Goal: Task Accomplishment & Management: Complete application form

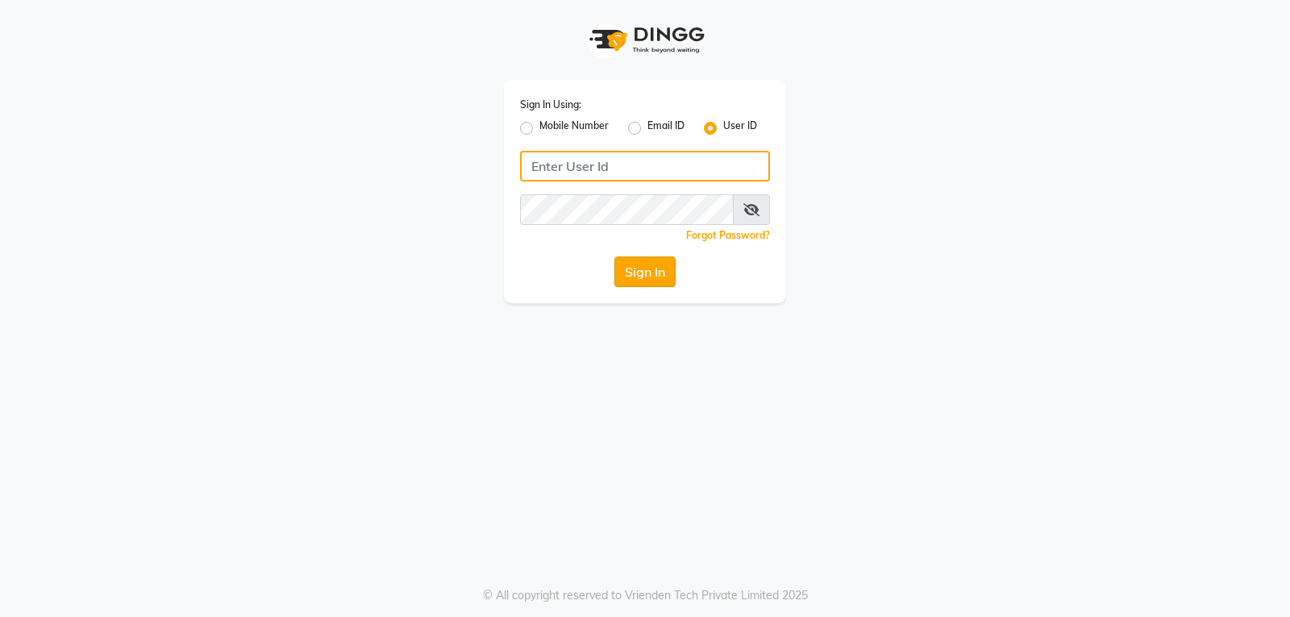
type input "[PERSON_NAME]@123"
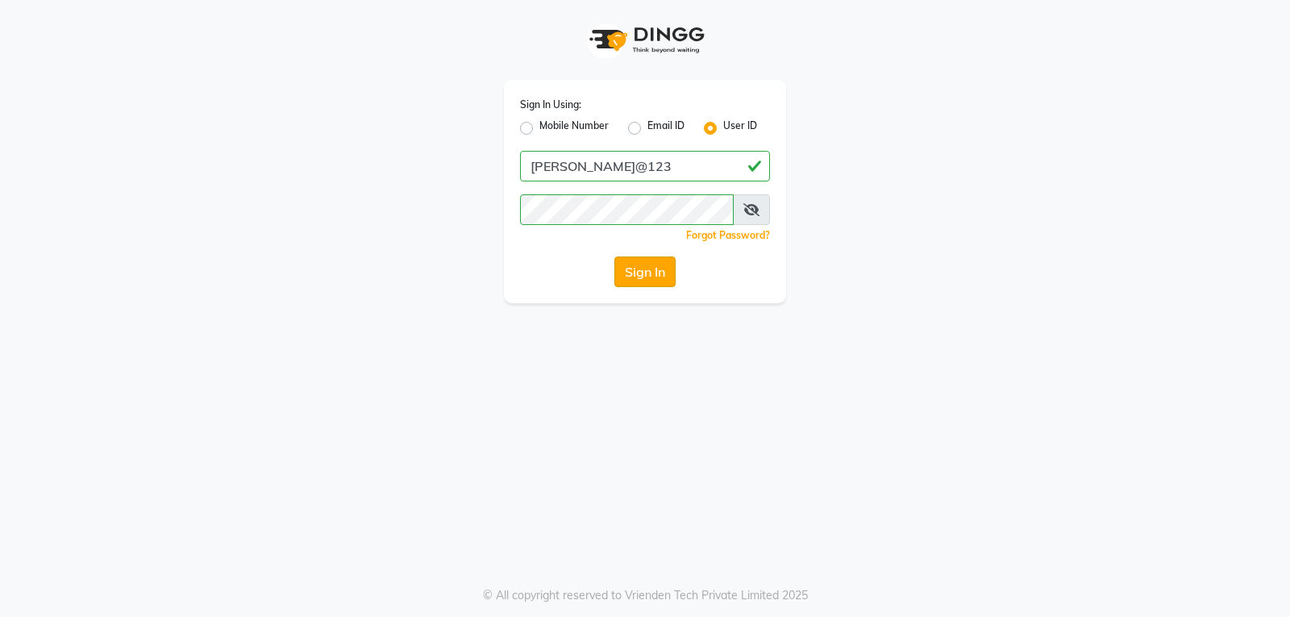
click at [646, 271] on button "Sign In" at bounding box center [644, 271] width 61 height 31
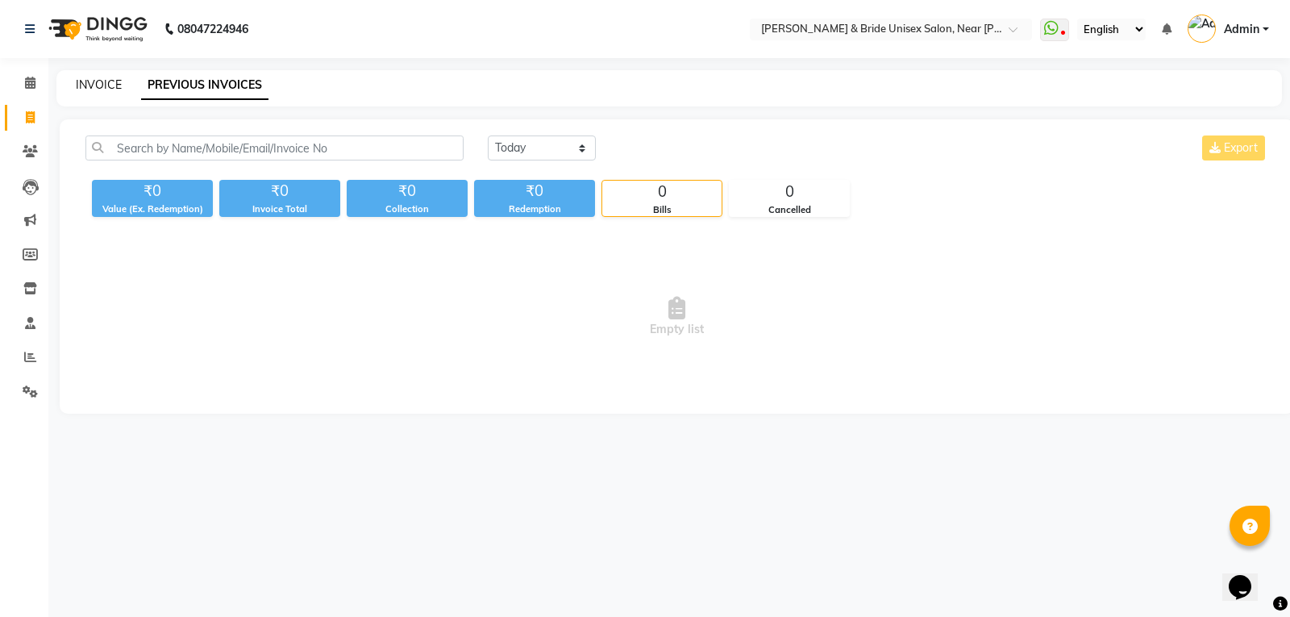
click at [106, 90] on link "INVOICE" at bounding box center [99, 84] width 46 height 15
select select "service"
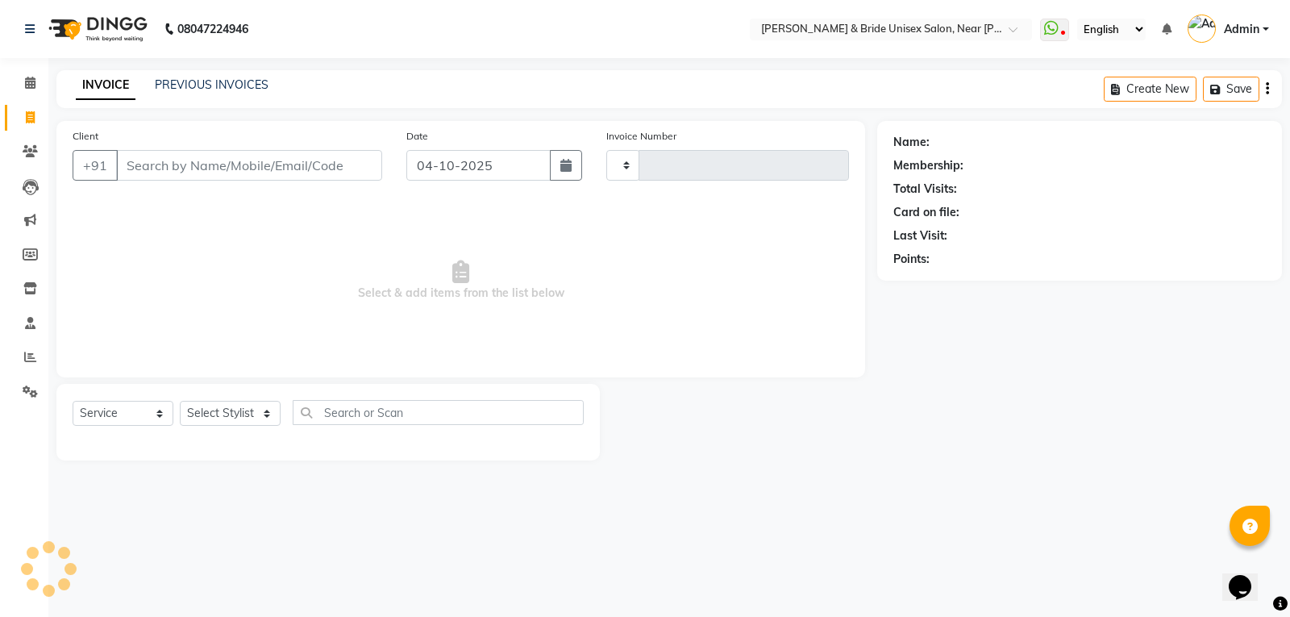
type input "1655"
select select "4118"
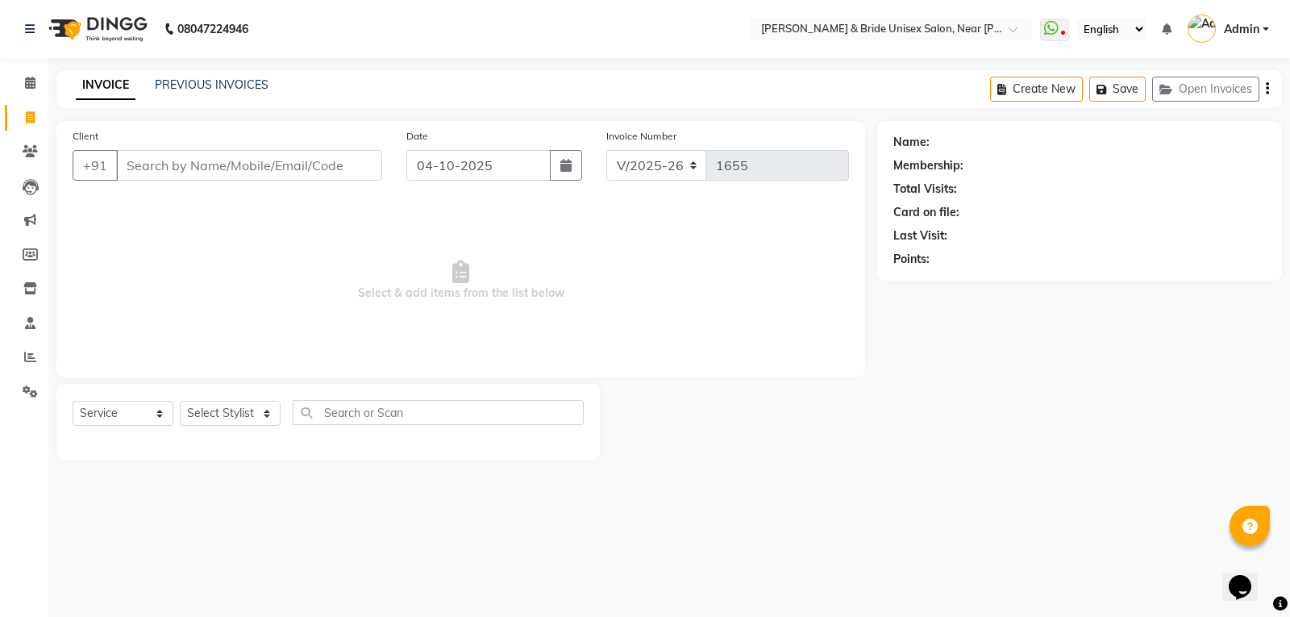
click at [177, 168] on input "Client" at bounding box center [249, 165] width 266 height 31
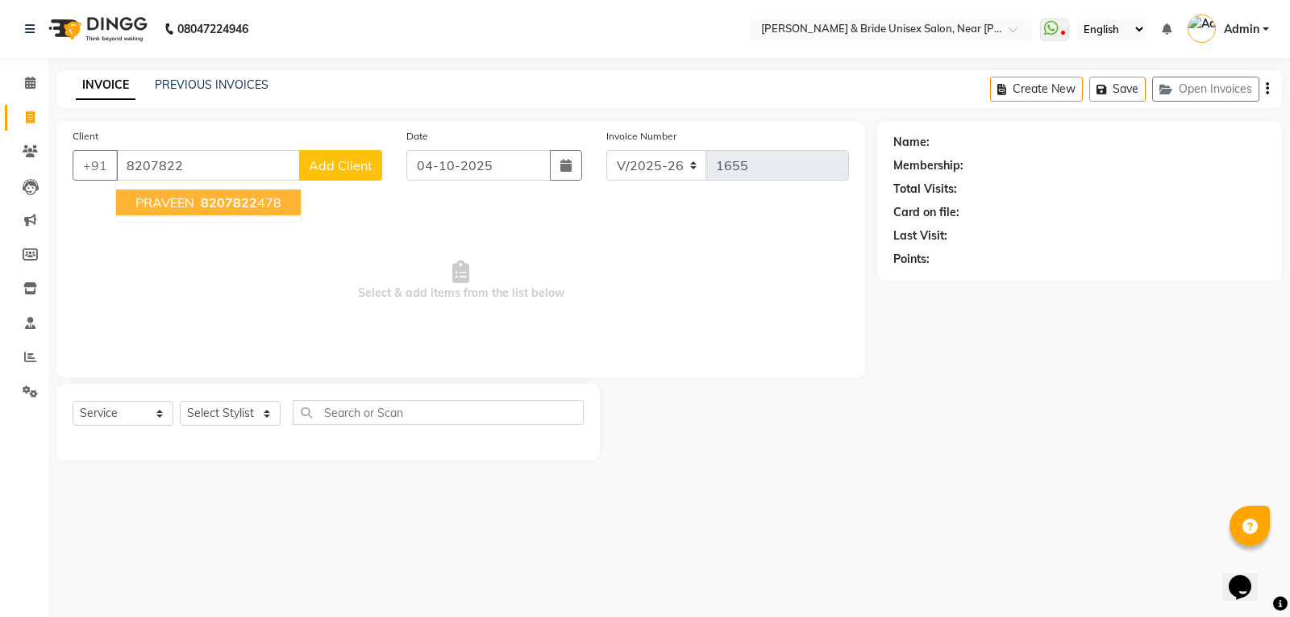
click at [237, 202] on span "8207822" at bounding box center [229, 202] width 56 height 16
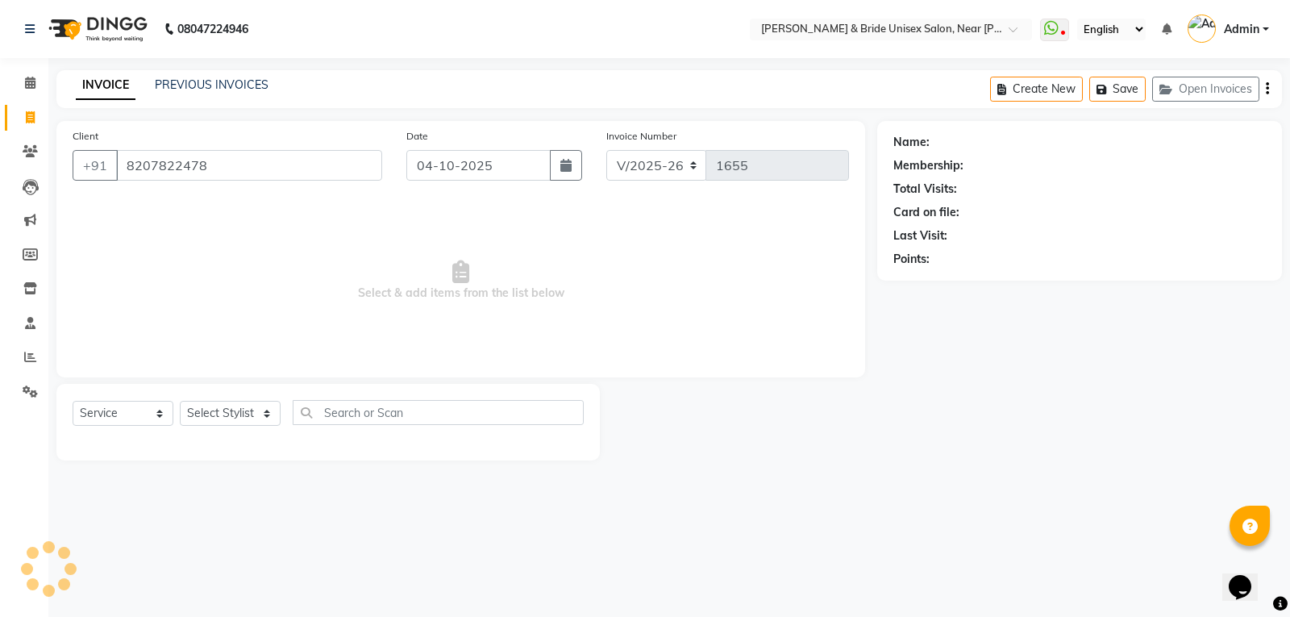
type input "8207822478"
select select "1: Object"
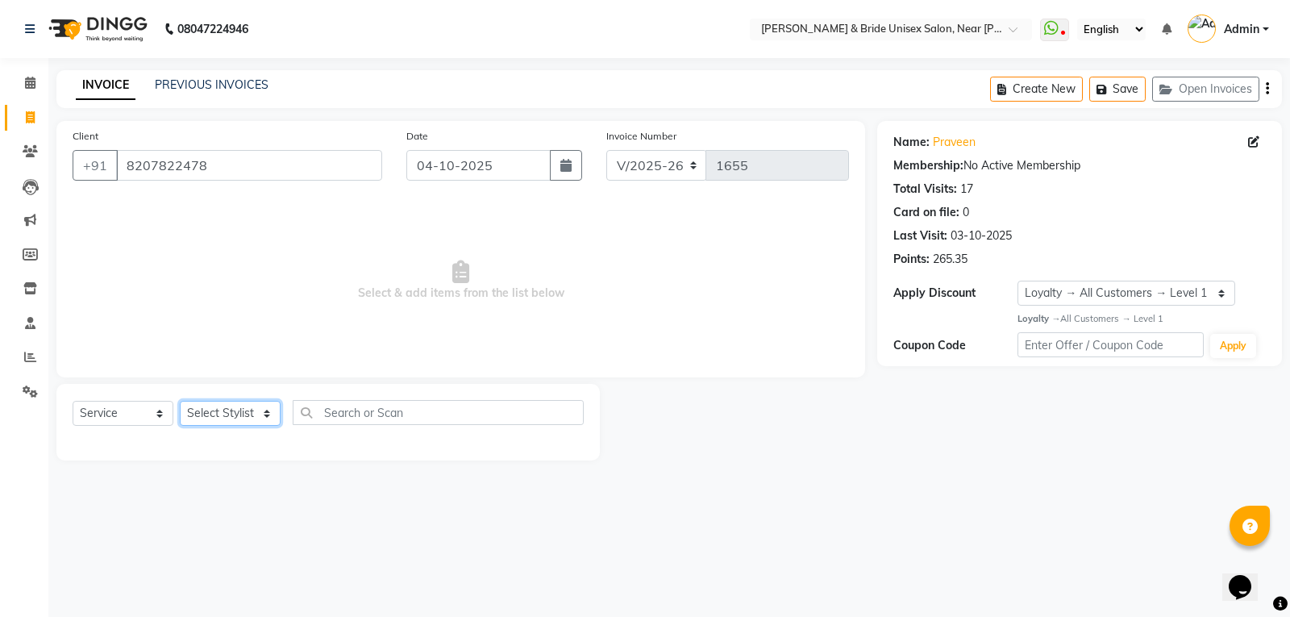
click at [251, 414] on select "Select Stylist chiku Front Desk guriya [PERSON_NAME][DATE] sunny [PERSON_NAME]" at bounding box center [230, 413] width 101 height 25
select select "85469"
click at [180, 401] on select "Select Stylist chiku Front Desk guriya [PERSON_NAME][DATE] sunny [PERSON_NAME]" at bounding box center [230, 413] width 101 height 25
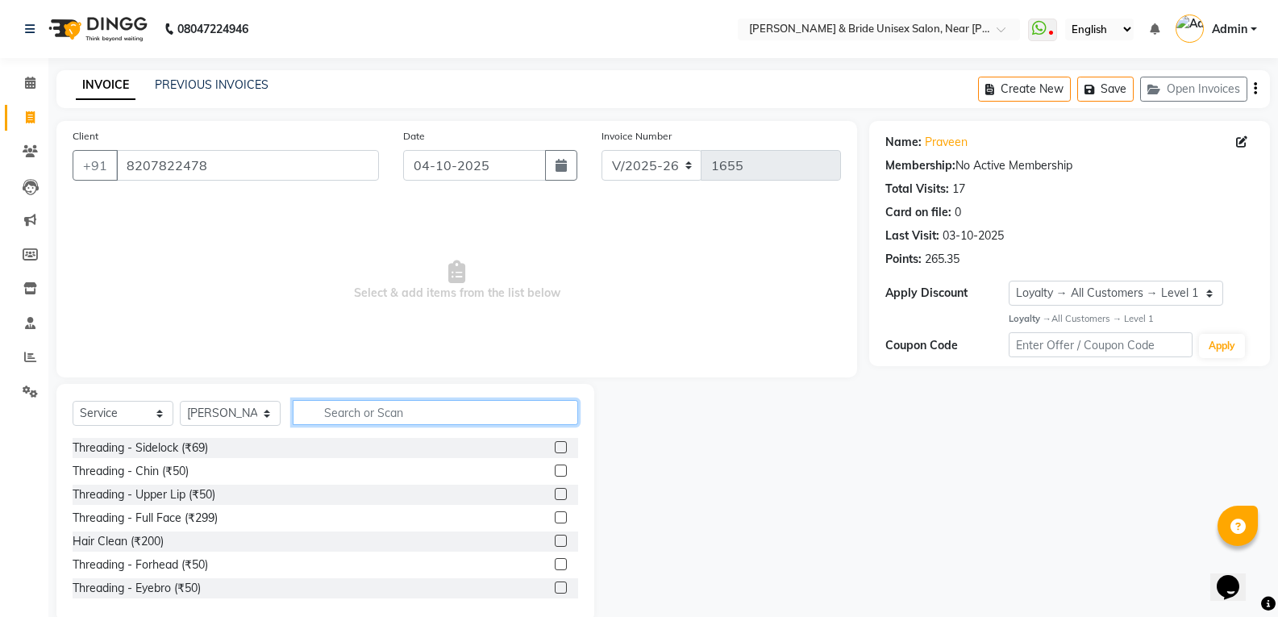
click at [376, 410] on input "text" at bounding box center [435, 412] width 285 height 25
type input "h"
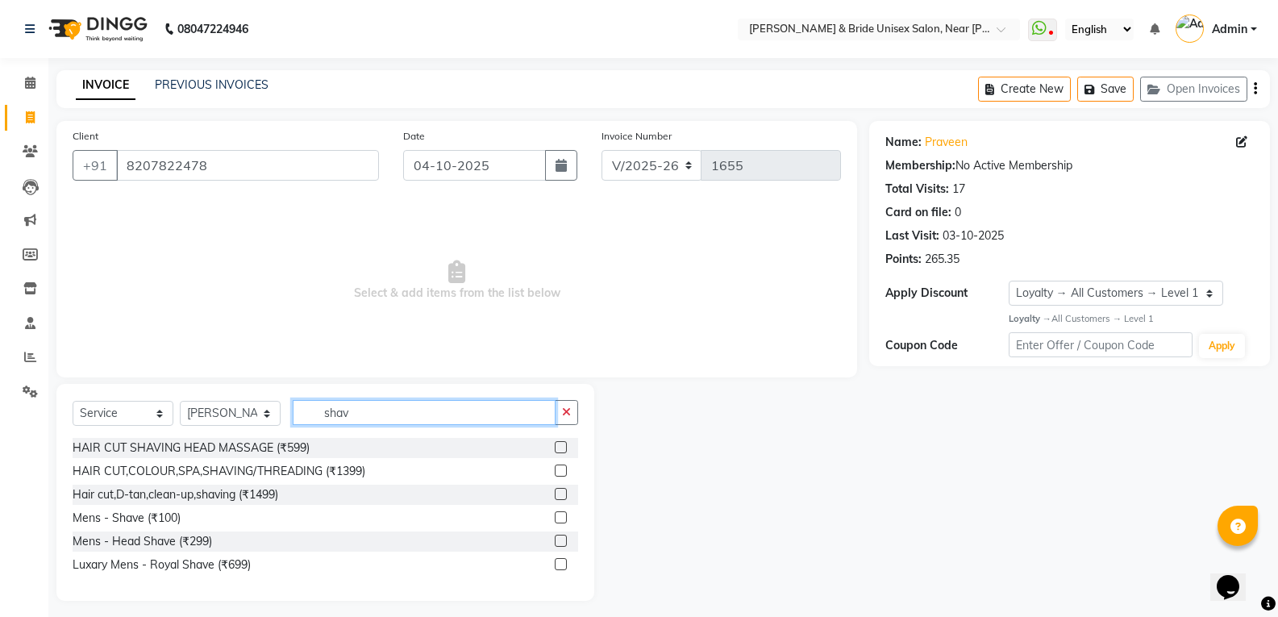
type input "shav"
click at [559, 516] on label at bounding box center [561, 517] width 12 height 12
click at [559, 516] on input "checkbox" at bounding box center [560, 518] width 10 height 10
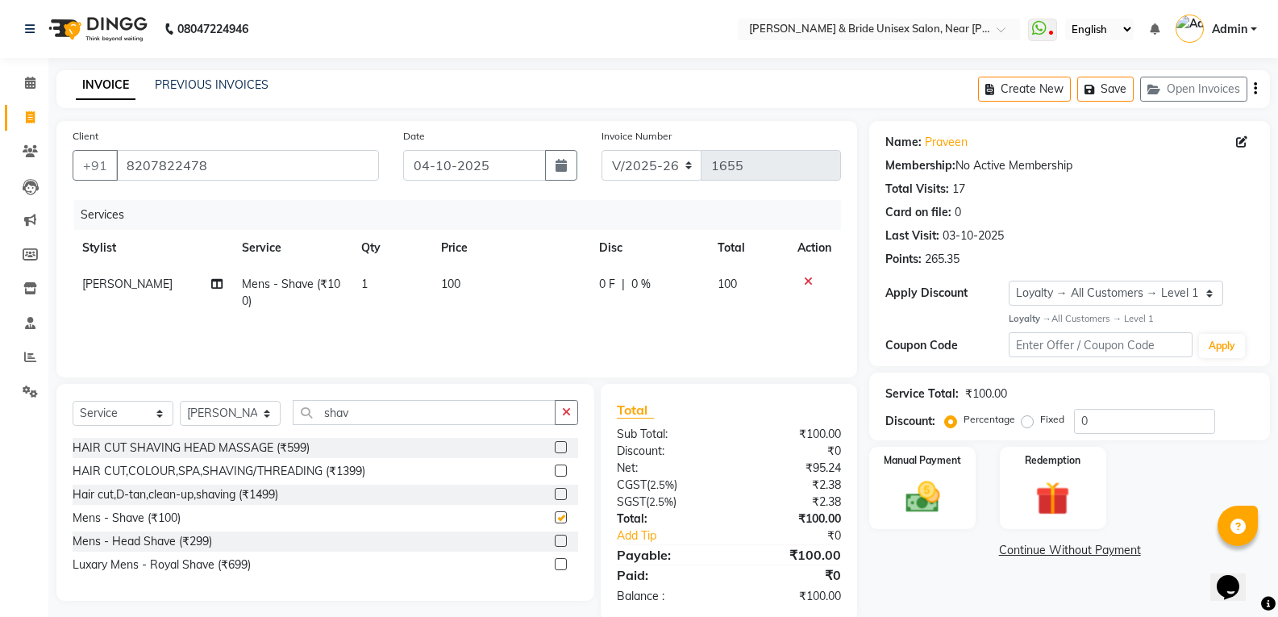
checkbox input "false"
click at [919, 504] on img at bounding box center [921, 496] width 57 height 41
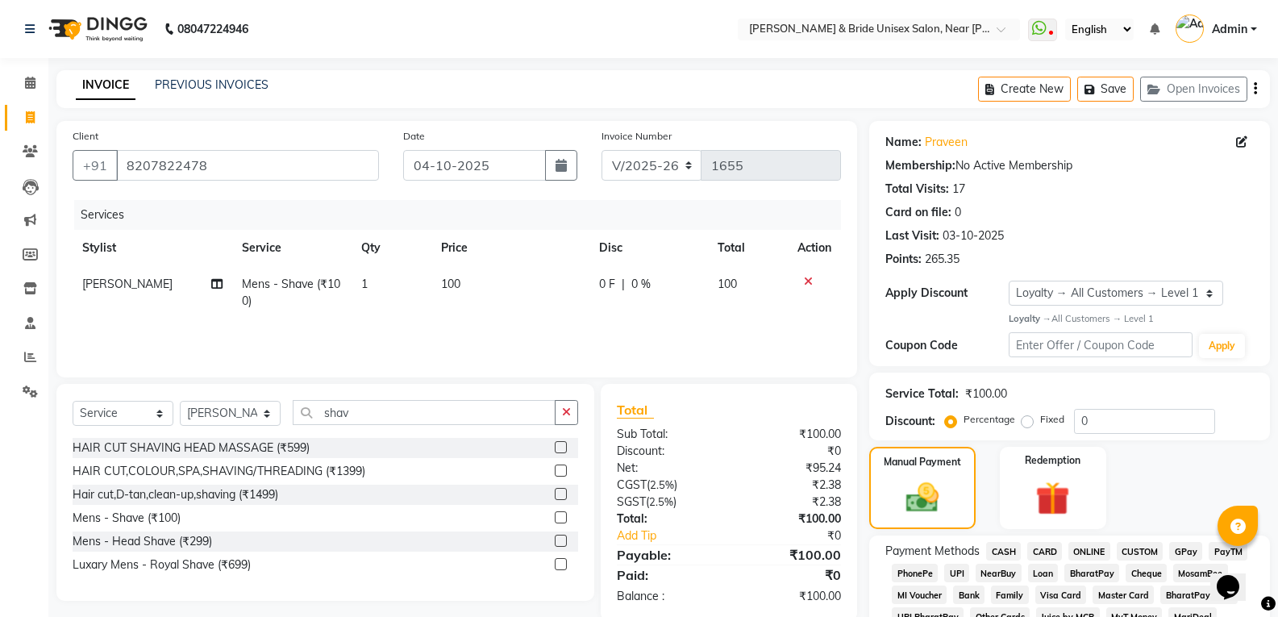
click at [1092, 547] on span "ONLINE" at bounding box center [1089, 551] width 42 height 19
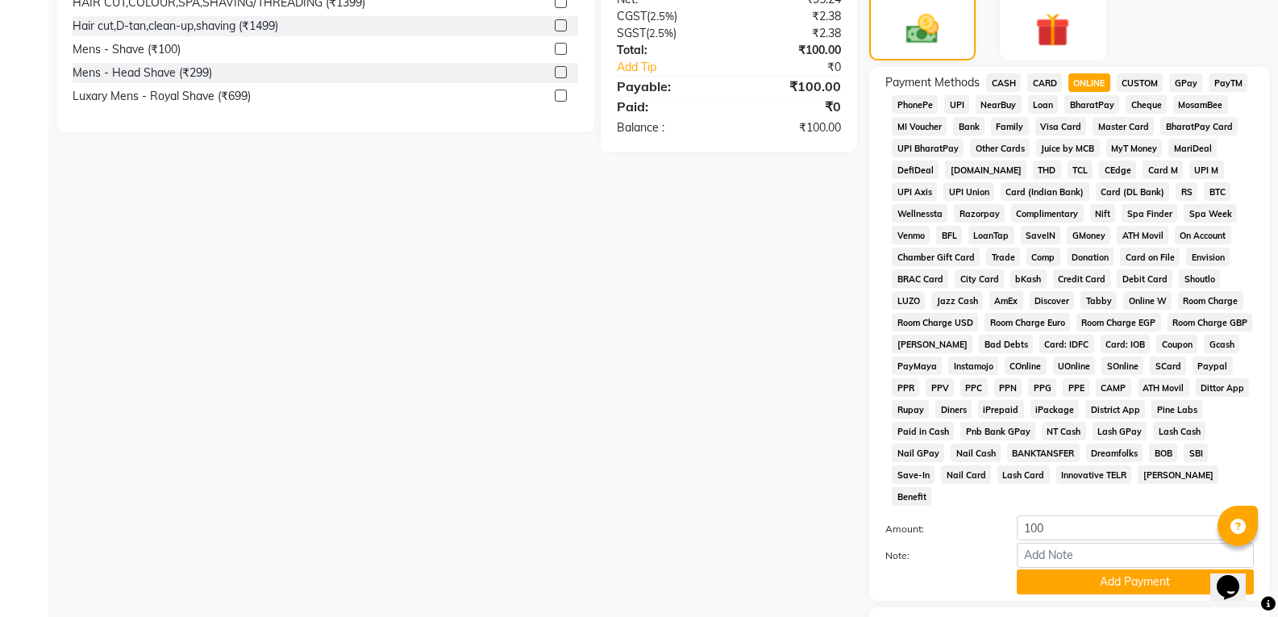
scroll to position [549, 0]
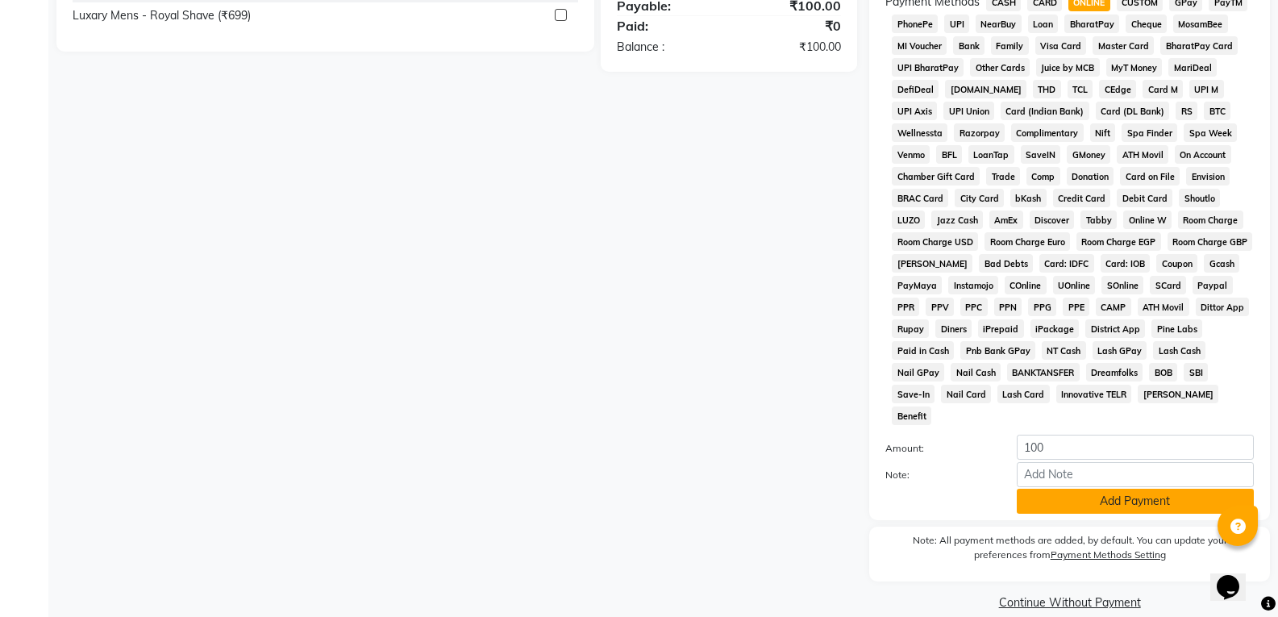
click at [1134, 489] on button "Add Payment" at bounding box center [1135, 501] width 237 height 25
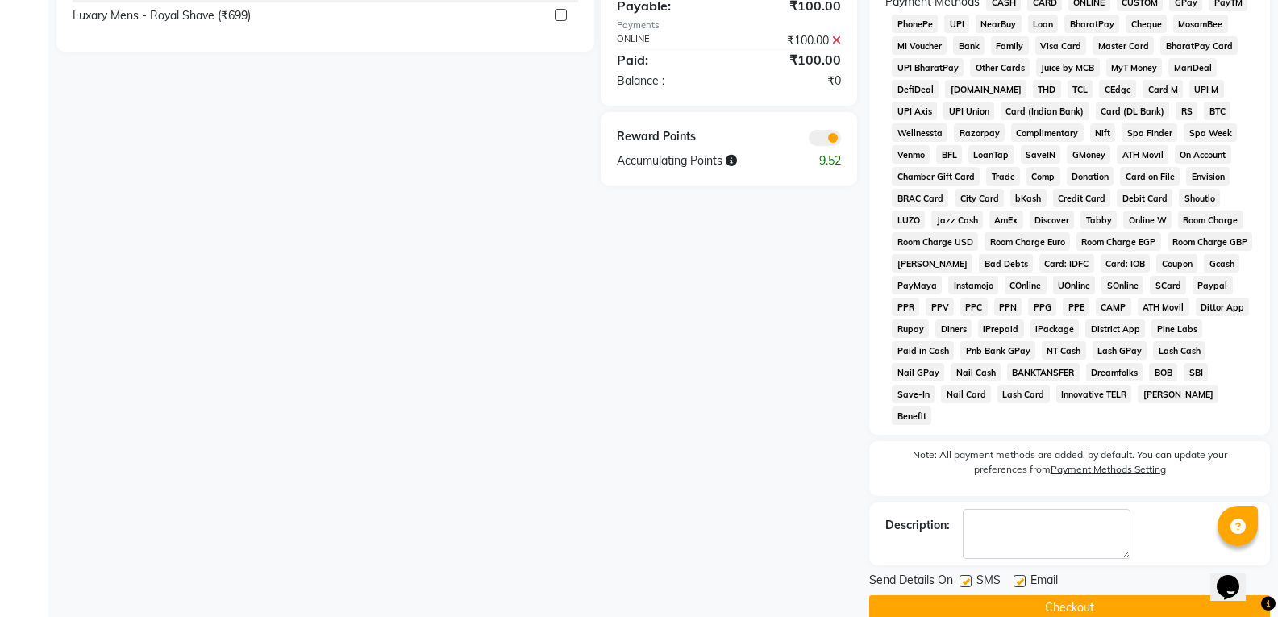
click at [1085, 595] on button "Checkout" at bounding box center [1069, 607] width 401 height 25
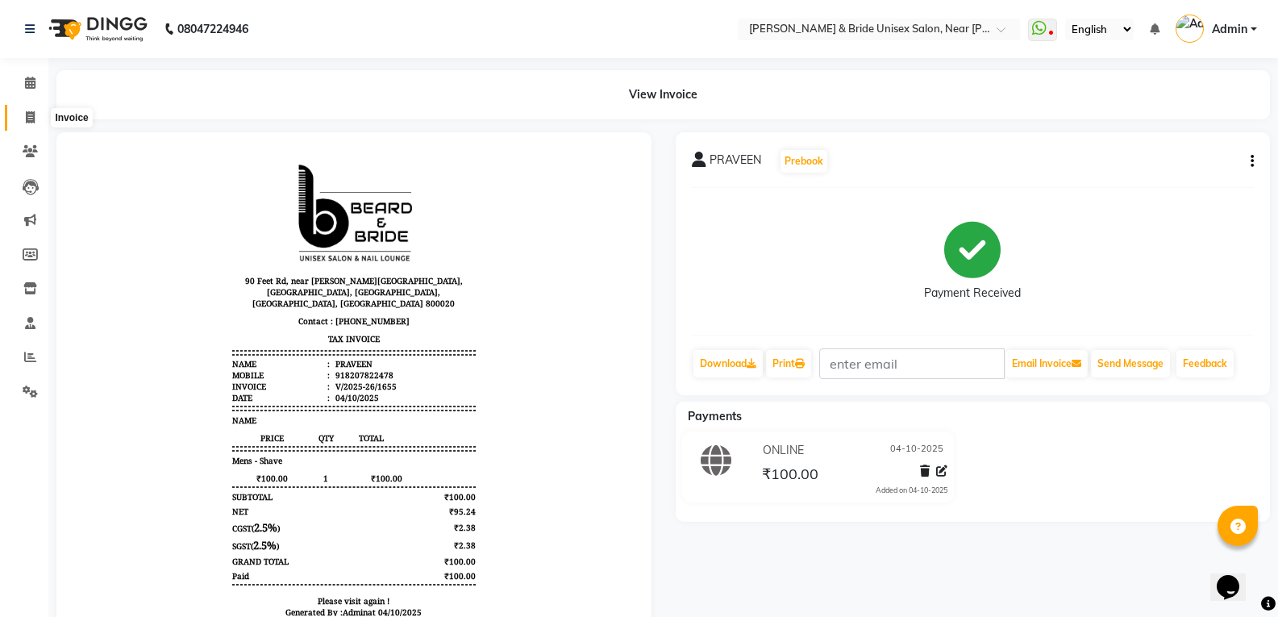
click at [32, 118] on icon at bounding box center [30, 117] width 9 height 12
select select "service"
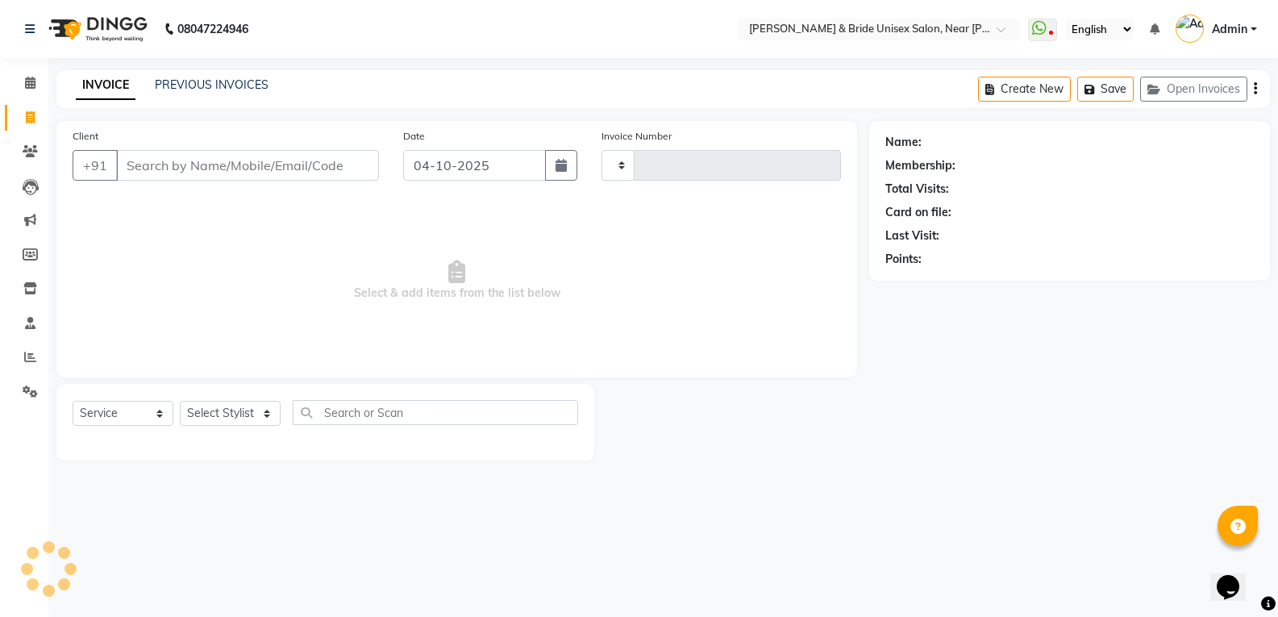
type input "1656"
select select "4118"
click at [428, 164] on input "04-10-2025" at bounding box center [478, 165] width 144 height 31
select select "10"
select select "2025"
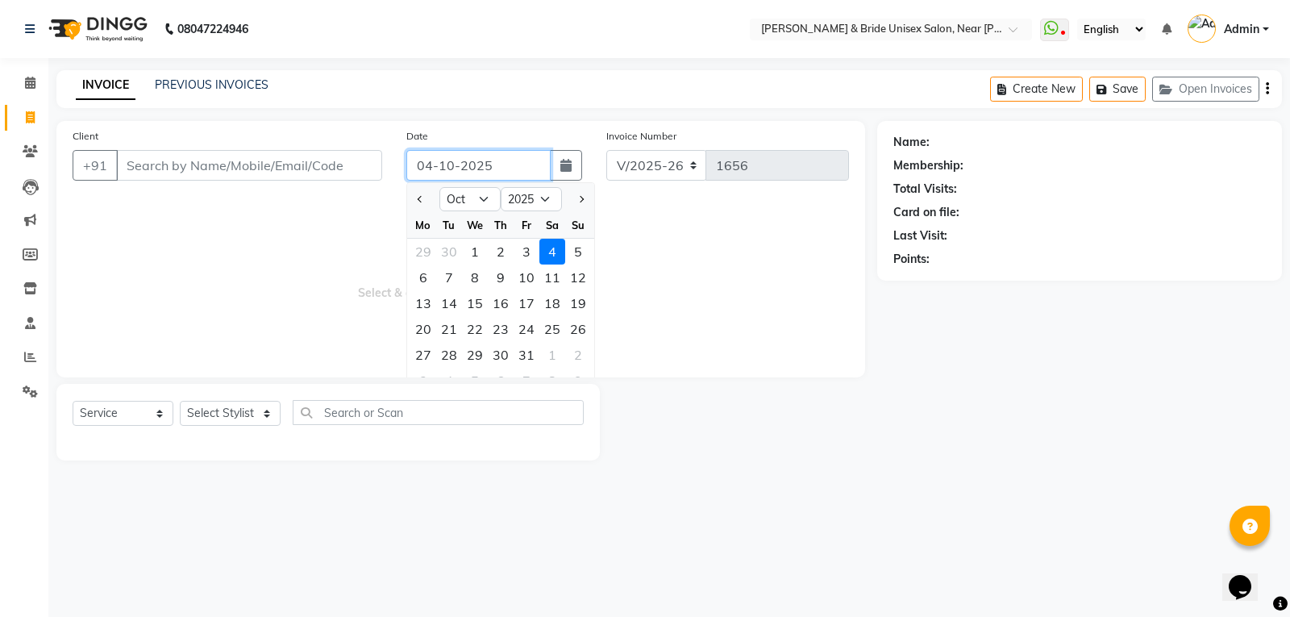
click at [432, 164] on input "04-10-2025" at bounding box center [478, 165] width 144 height 31
click at [527, 252] on div "3" at bounding box center [527, 252] width 26 height 26
type input "03-10-2025"
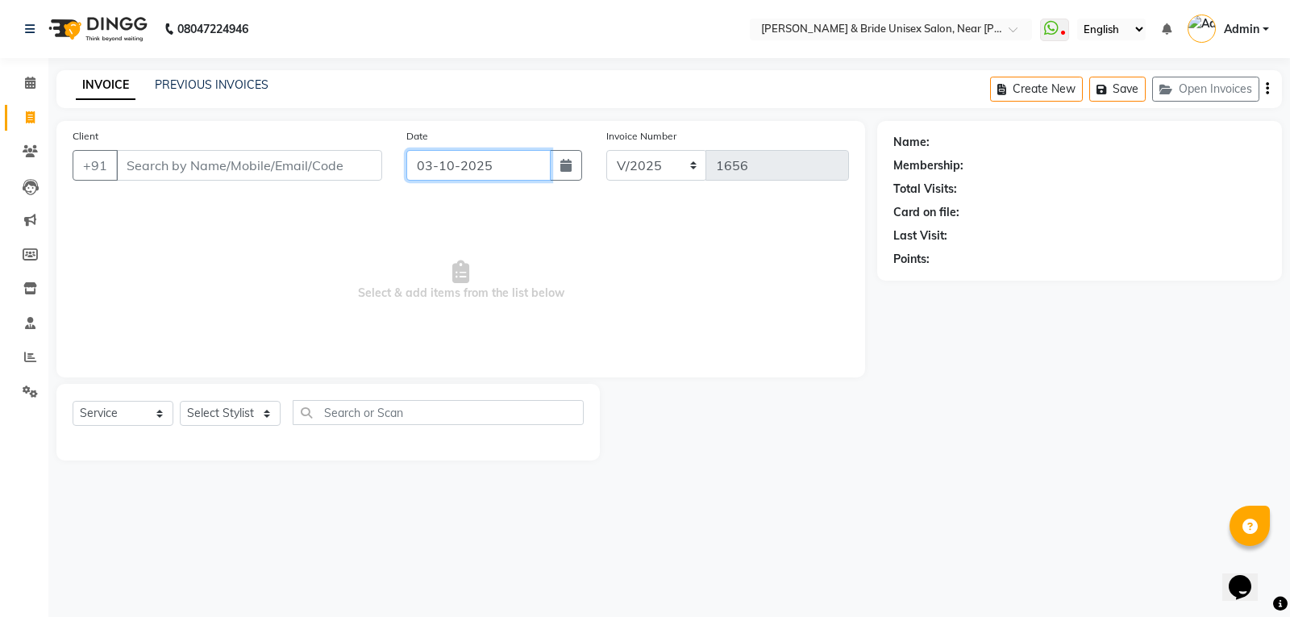
click at [430, 164] on input "03-10-2025" at bounding box center [478, 165] width 144 height 31
select select "10"
select select "2025"
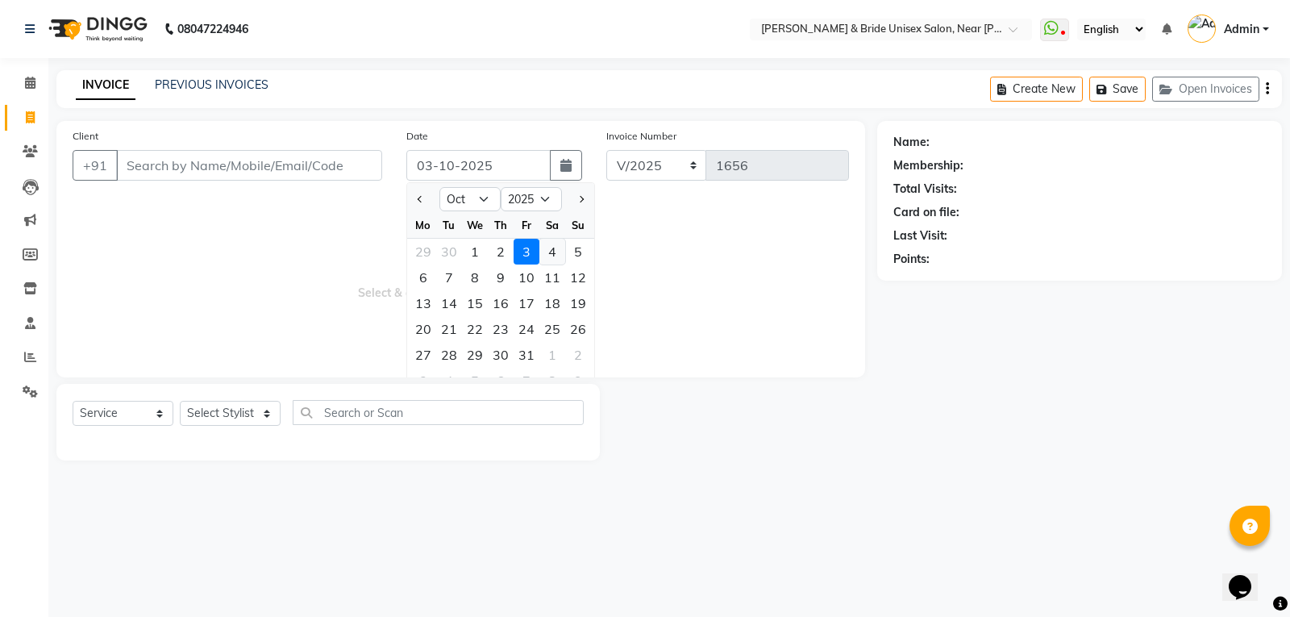
click at [549, 255] on div "4" at bounding box center [552, 252] width 26 height 26
type input "04-10-2025"
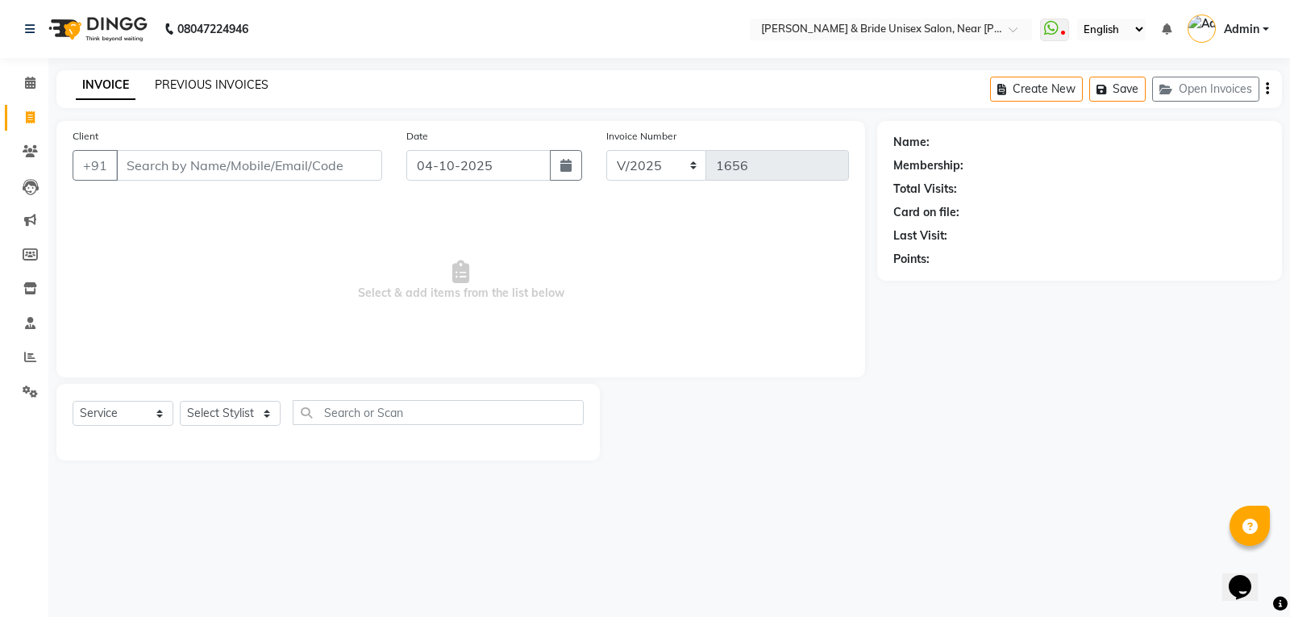
click at [246, 89] on link "PREVIOUS INVOICES" at bounding box center [212, 84] width 114 height 15
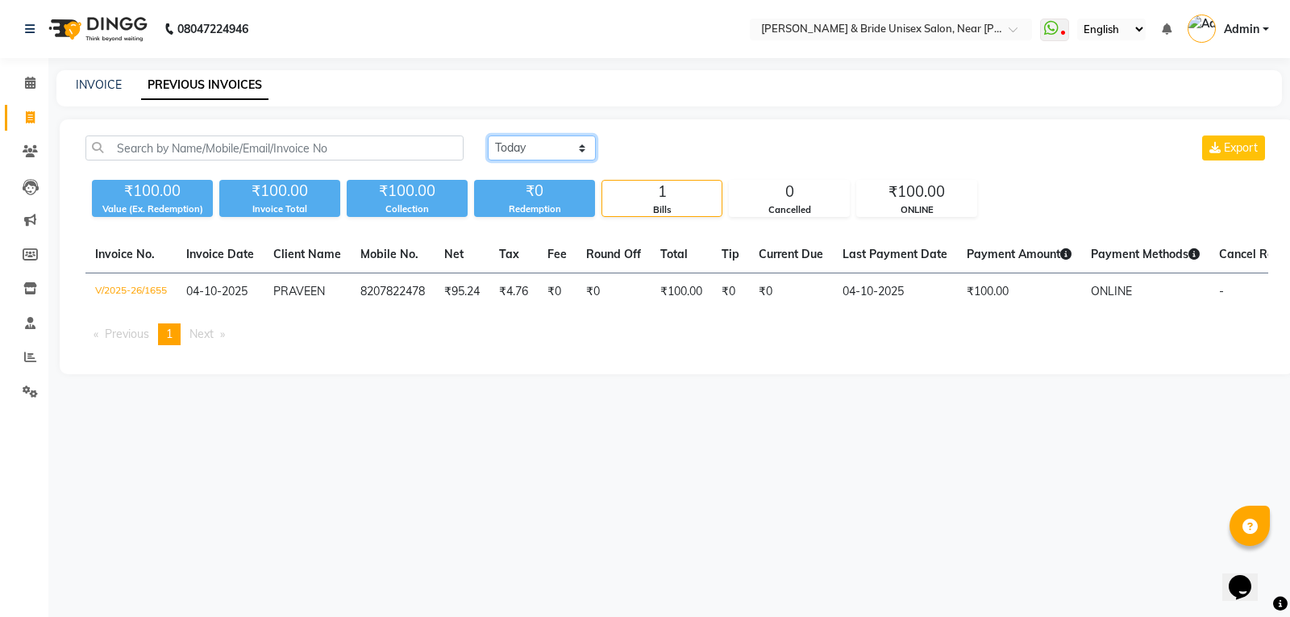
click at [541, 143] on select "[DATE] [DATE] Custom Range" at bounding box center [542, 147] width 108 height 25
select select "yesterday"
click at [488, 135] on select "[DATE] [DATE] Custom Range" at bounding box center [542, 147] width 108 height 25
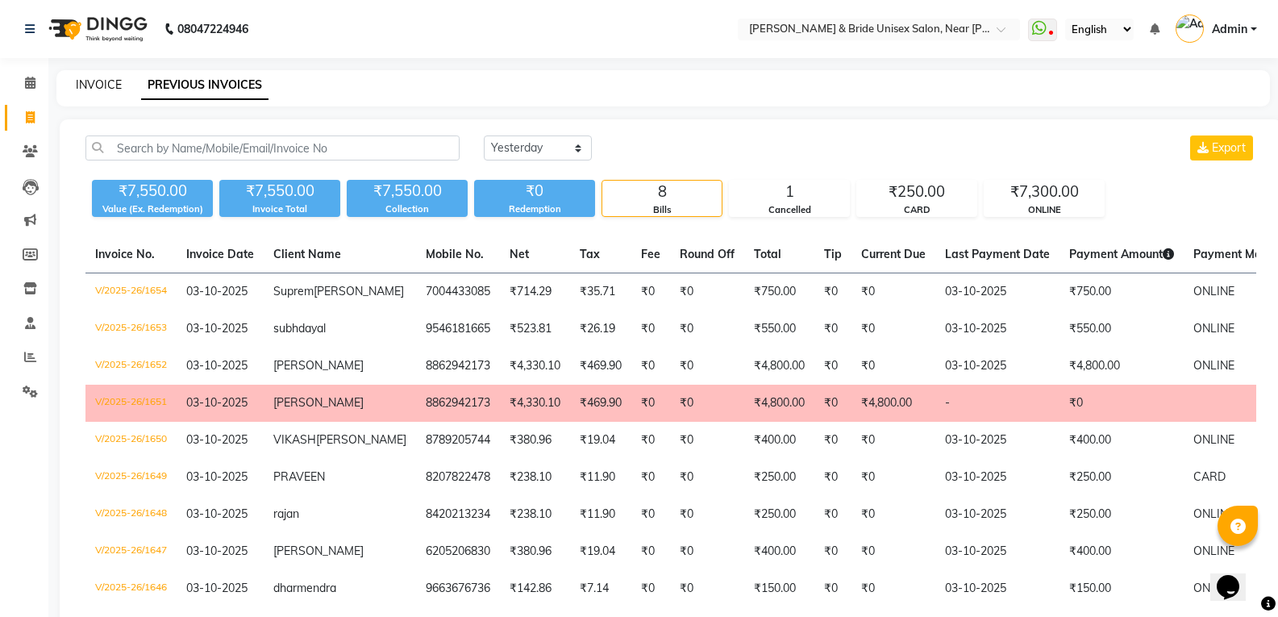
click at [94, 79] on link "INVOICE" at bounding box center [99, 84] width 46 height 15
select select "service"
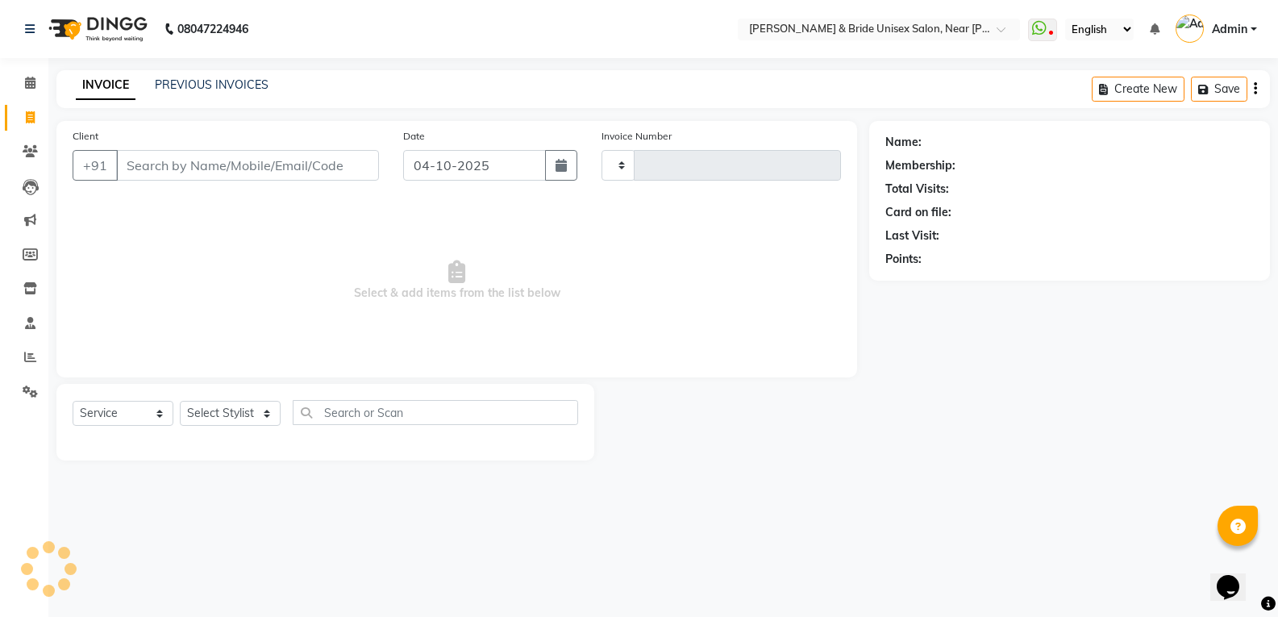
type input "1656"
select select "4118"
click at [102, 85] on link "INVOICE" at bounding box center [106, 85] width 60 height 29
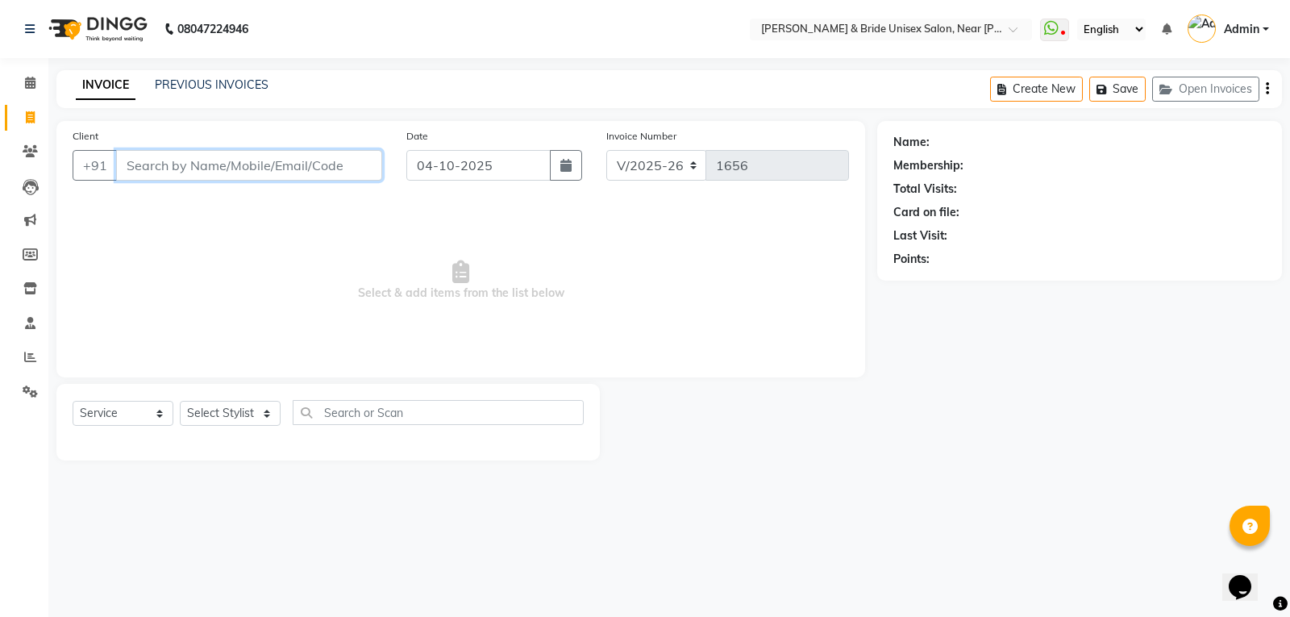
click at [222, 164] on input "Client" at bounding box center [249, 165] width 266 height 31
click at [257, 418] on select "Select Stylist chiku Front Desk guriya [PERSON_NAME][DATE] sunny [PERSON_NAME]" at bounding box center [230, 413] width 101 height 25
click at [244, 413] on select "Select Stylist chiku Front Desk guriya [PERSON_NAME][DATE] sunny [PERSON_NAME]" at bounding box center [230, 413] width 101 height 25
click at [209, 410] on select "Select Stylist chiku Front Desk guriya [PERSON_NAME][DATE] sunny [PERSON_NAME]" at bounding box center [230, 413] width 101 height 25
select select "85469"
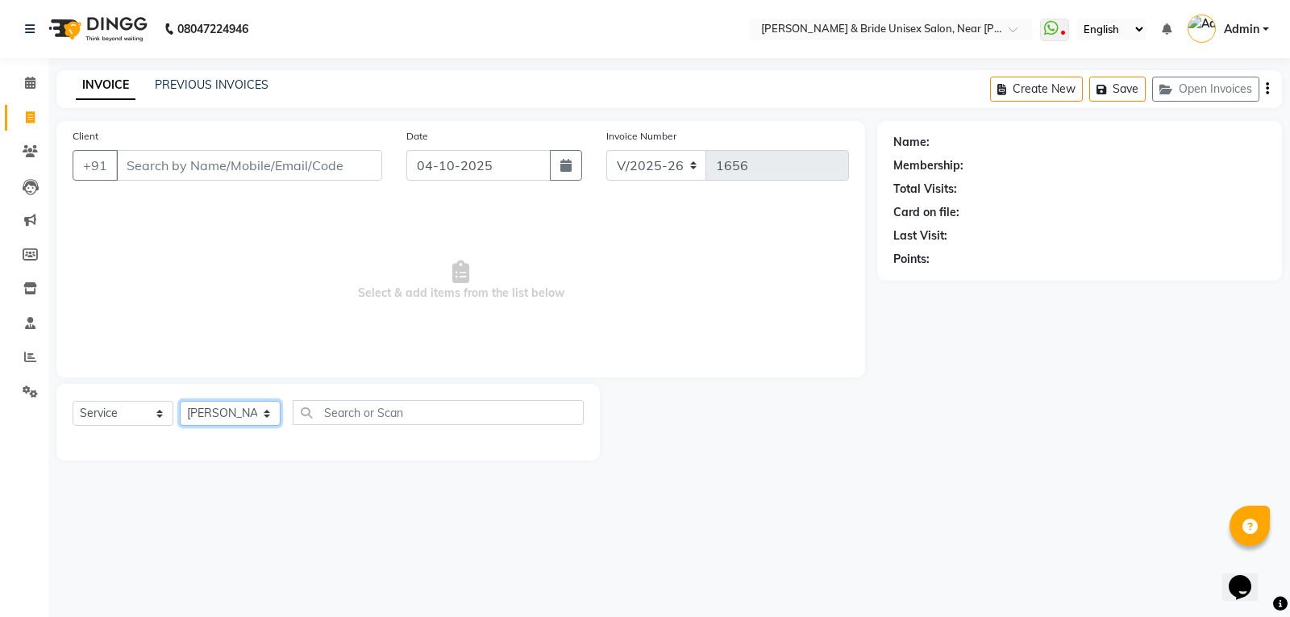
click at [180, 401] on select "Select Stylist chiku Front Desk guriya [PERSON_NAME][DATE] sunny [PERSON_NAME]" at bounding box center [230, 413] width 101 height 25
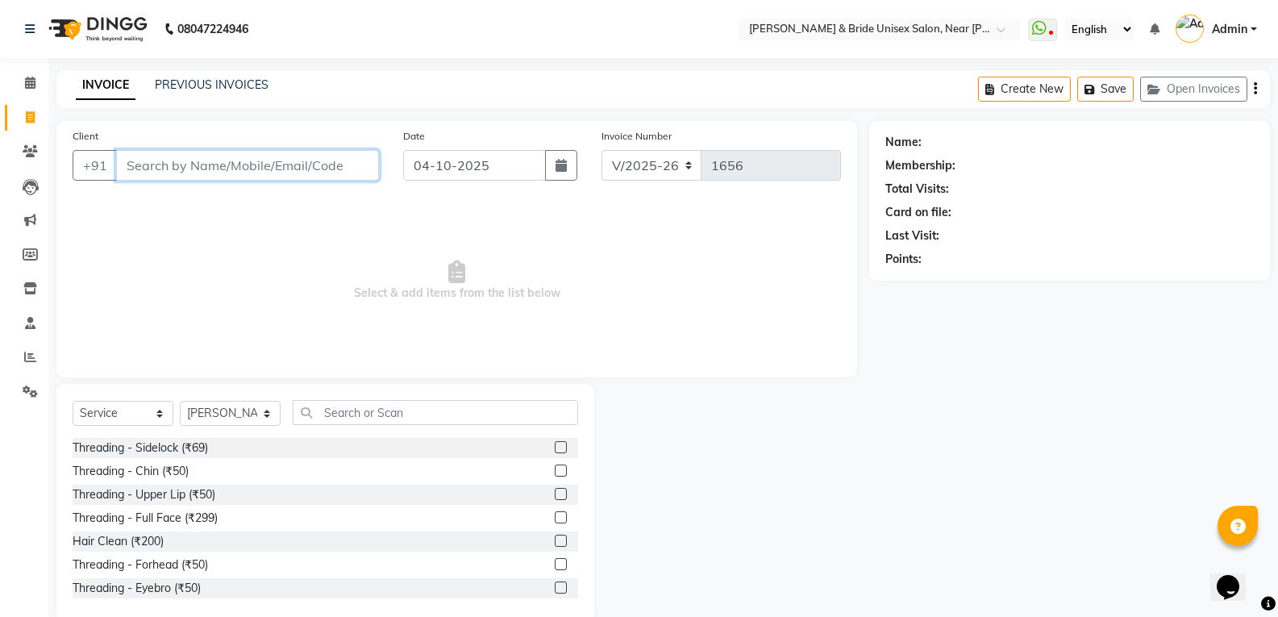
click at [281, 157] on input "Client" at bounding box center [247, 165] width 263 height 31
click at [161, 165] on input "773919431442796" at bounding box center [206, 165] width 181 height 31
type input "9431442796"
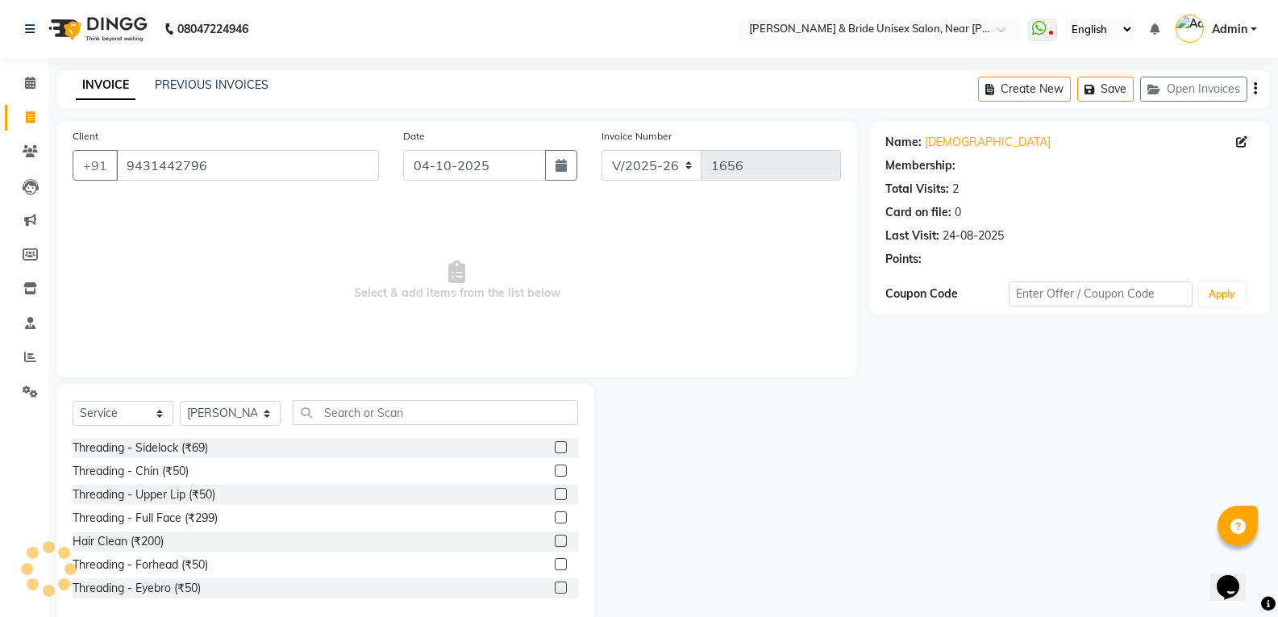
select select "1: Object"
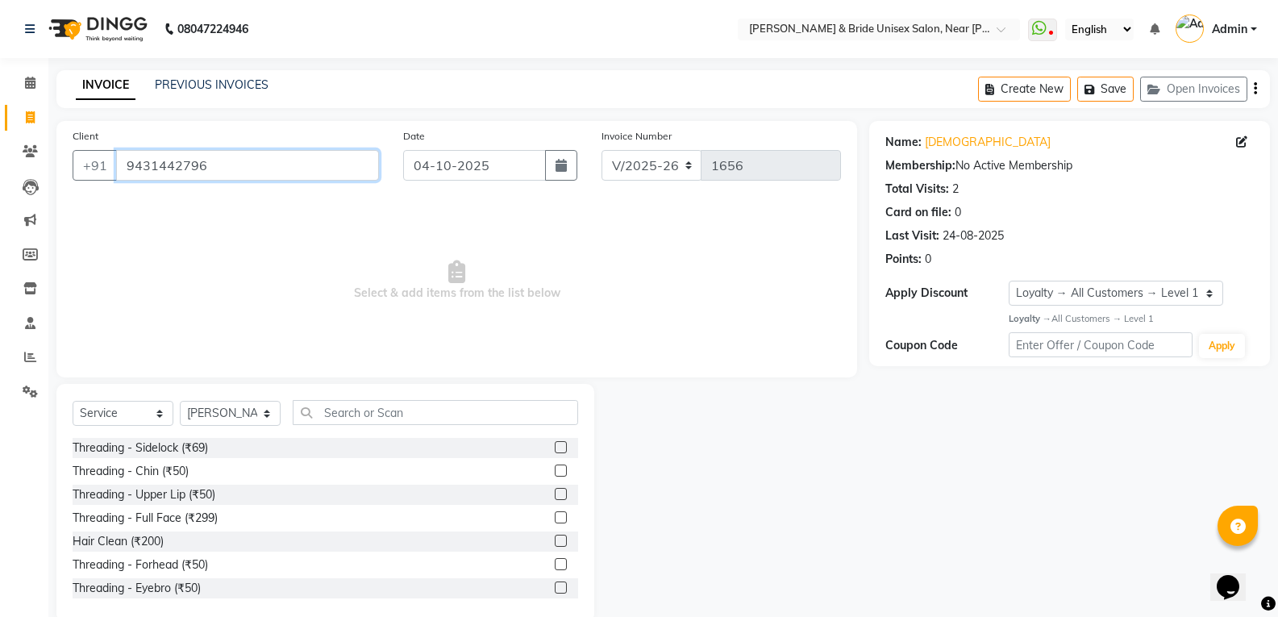
click at [225, 164] on input "9431442796" at bounding box center [247, 165] width 263 height 31
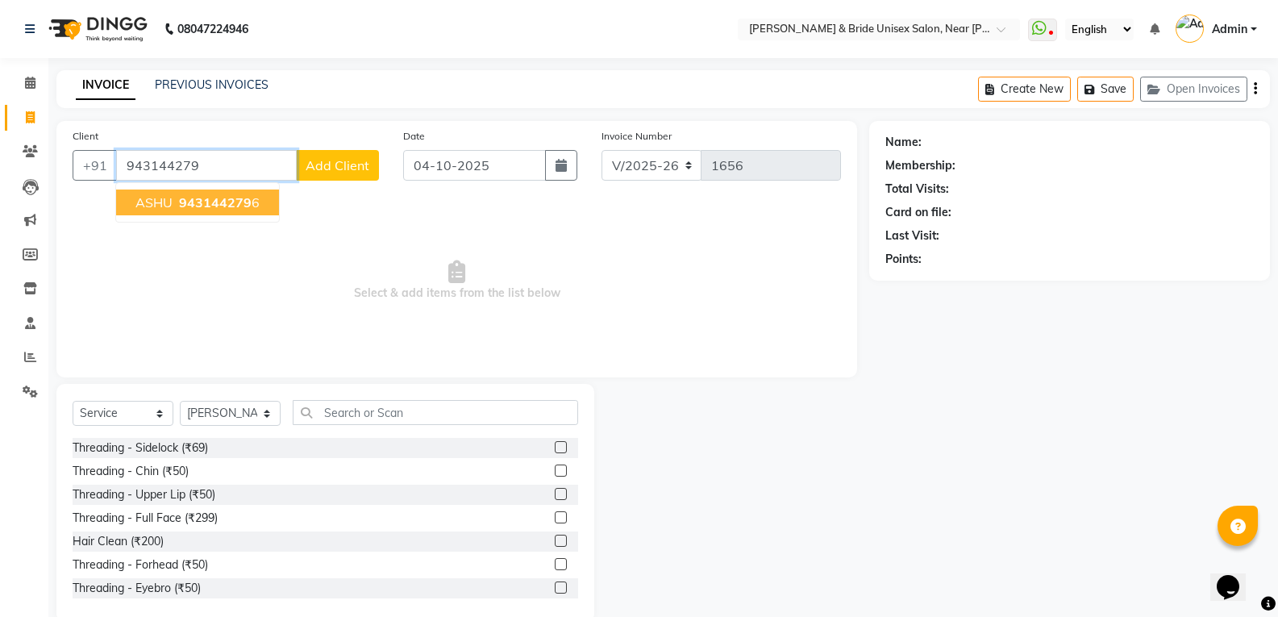
click at [232, 209] on span "943144279" at bounding box center [215, 202] width 73 height 16
type input "9431442796"
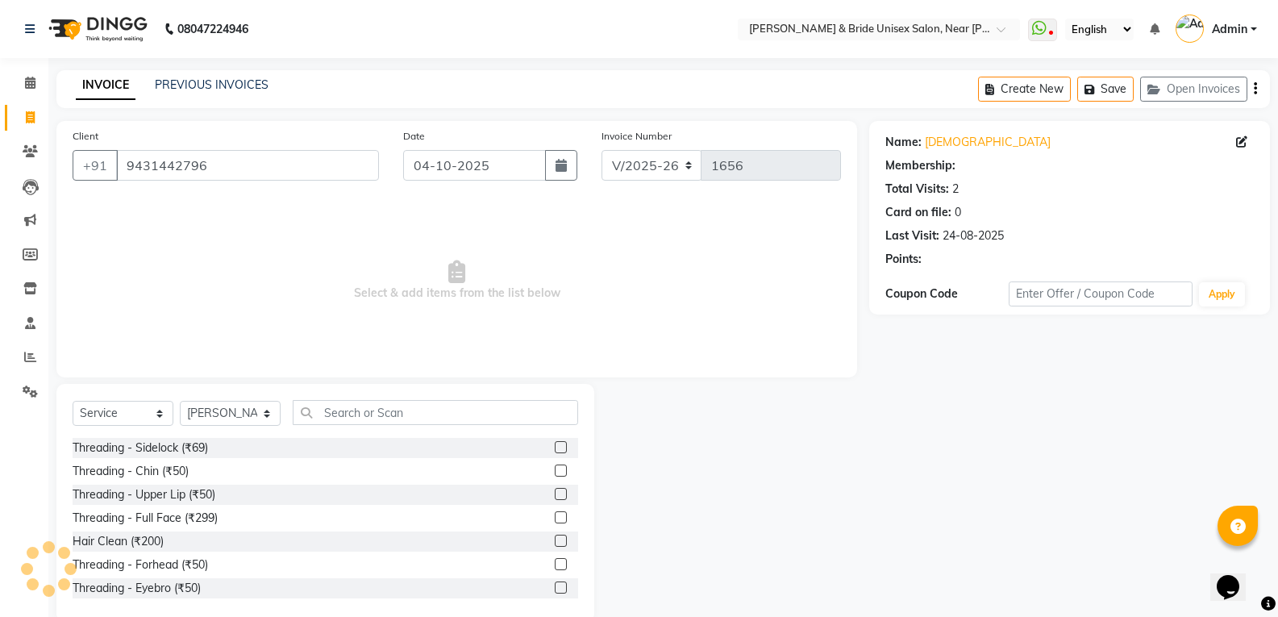
select select "1: Object"
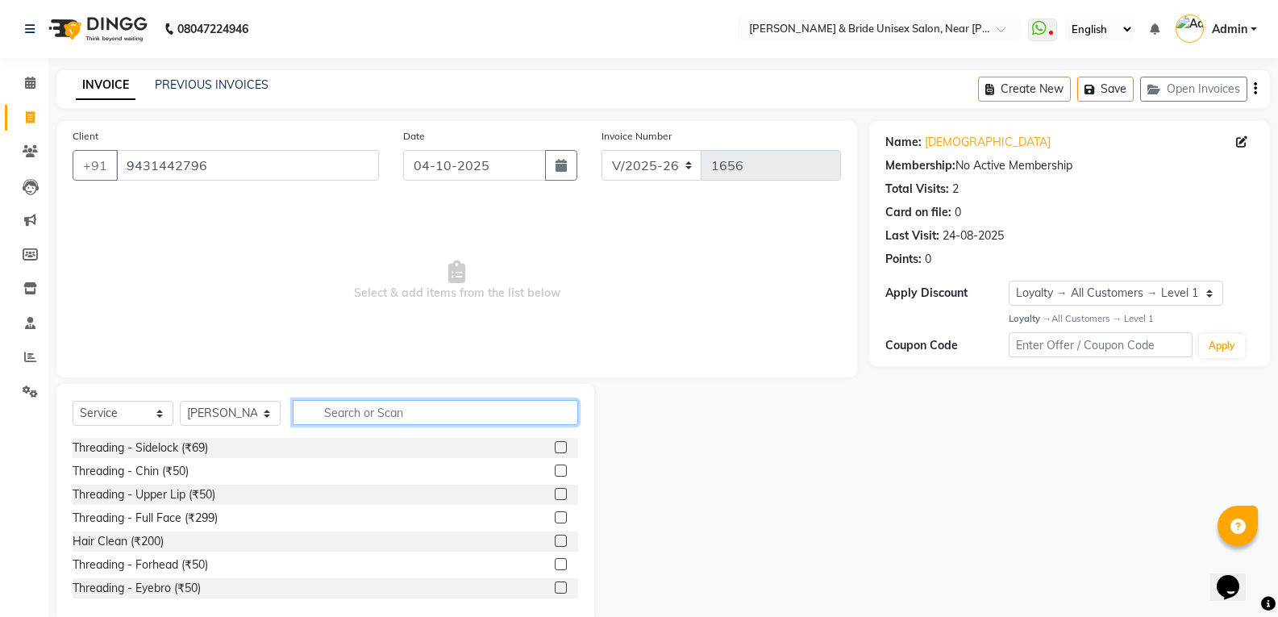
click at [359, 408] on input "text" at bounding box center [435, 412] width 285 height 25
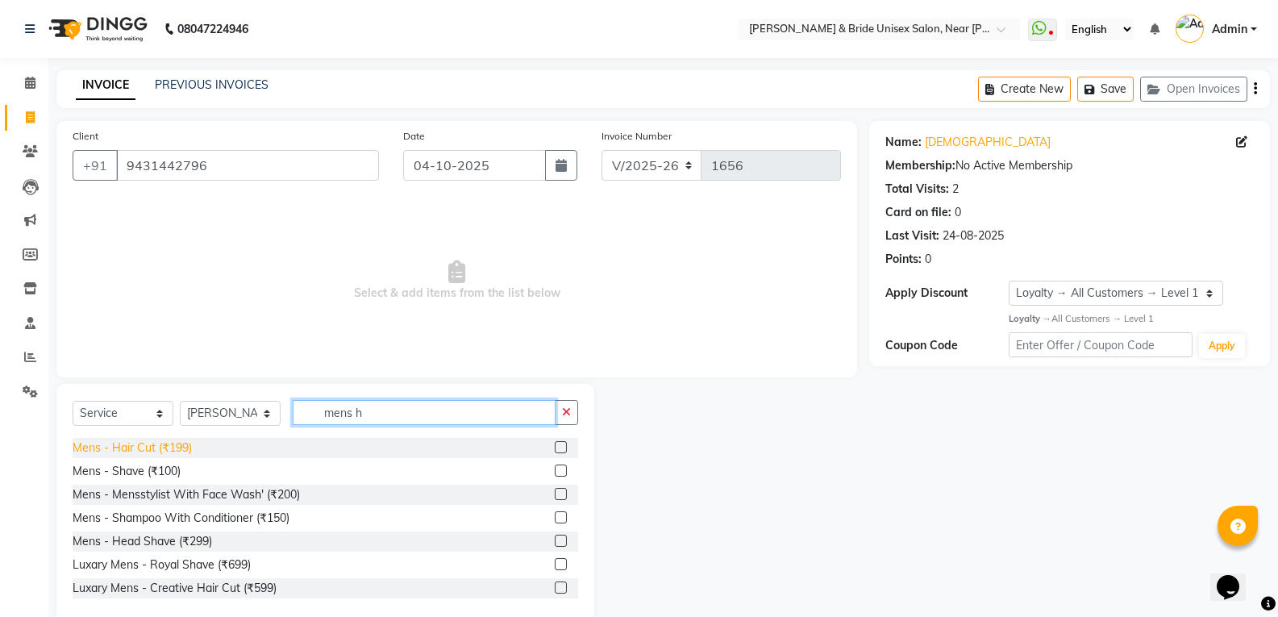
type input "mens h"
click at [131, 448] on div "Mens - Hair Cut (₹199)" at bounding box center [132, 447] width 119 height 17
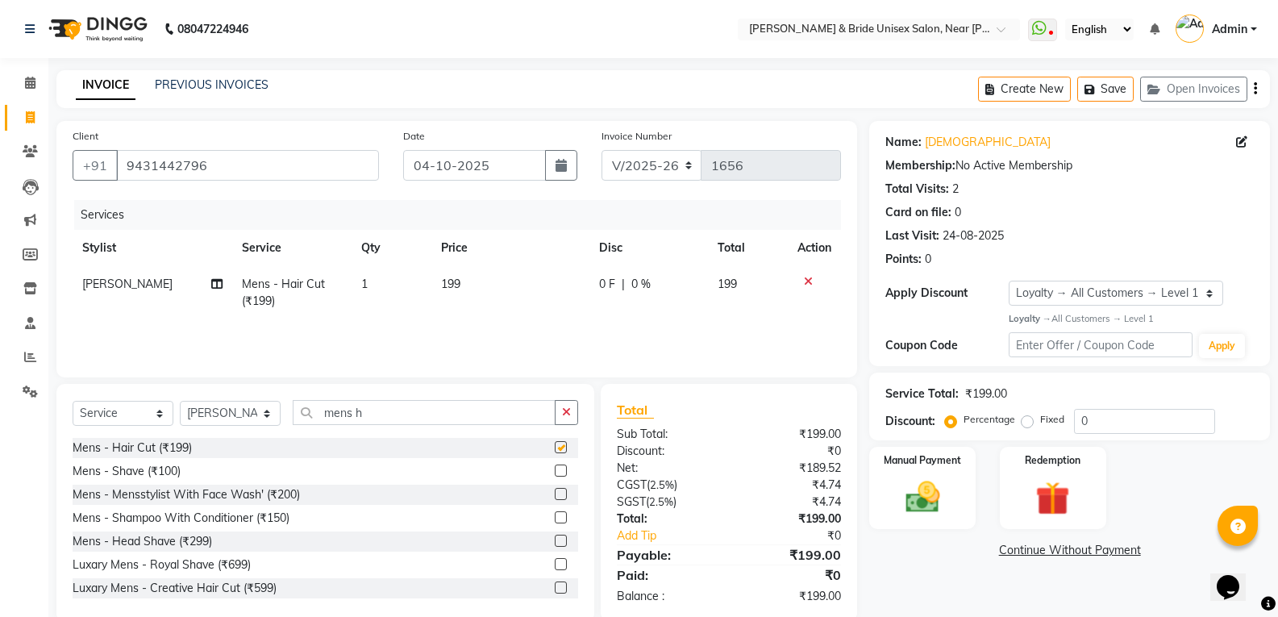
checkbox input "false"
click at [543, 287] on td "199" at bounding box center [510, 292] width 158 height 53
select select "85469"
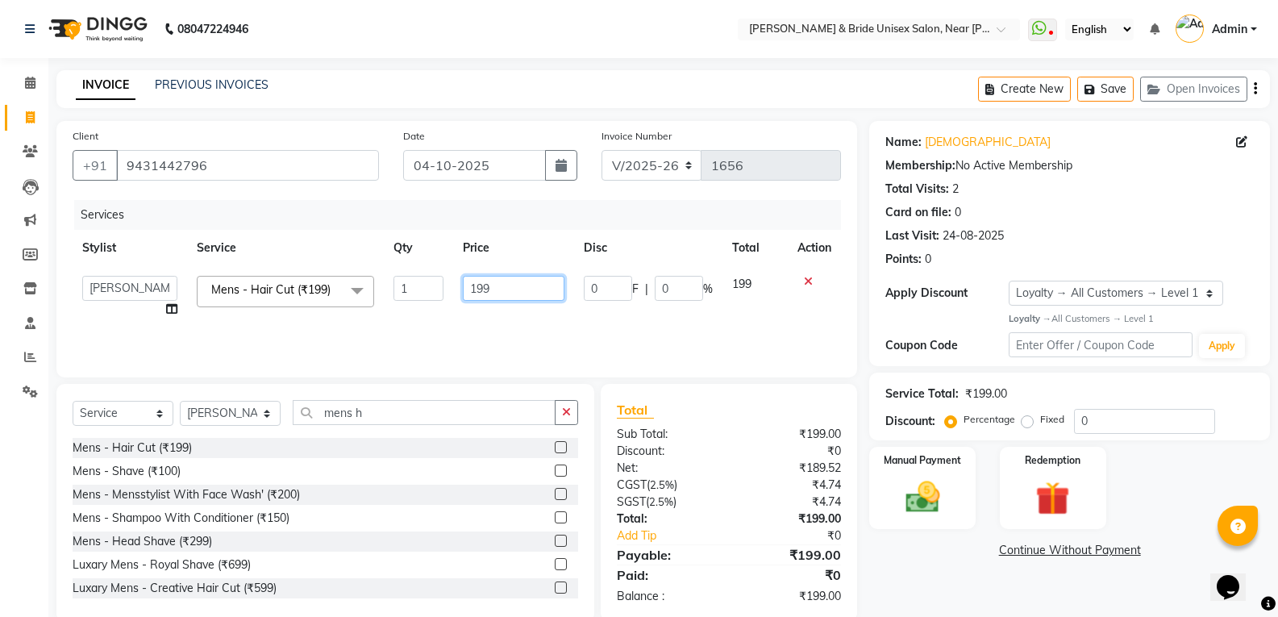
click at [543, 286] on input "199" at bounding box center [513, 288] width 101 height 25
type input "1"
type input "250"
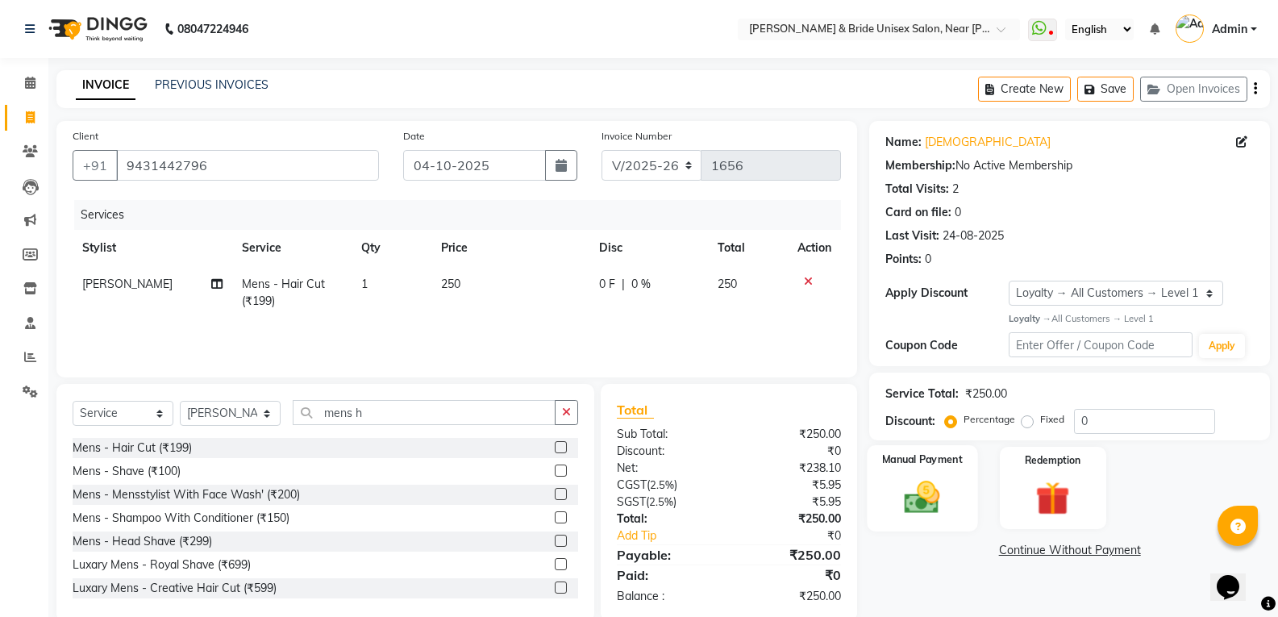
click at [934, 497] on img at bounding box center [921, 496] width 57 height 41
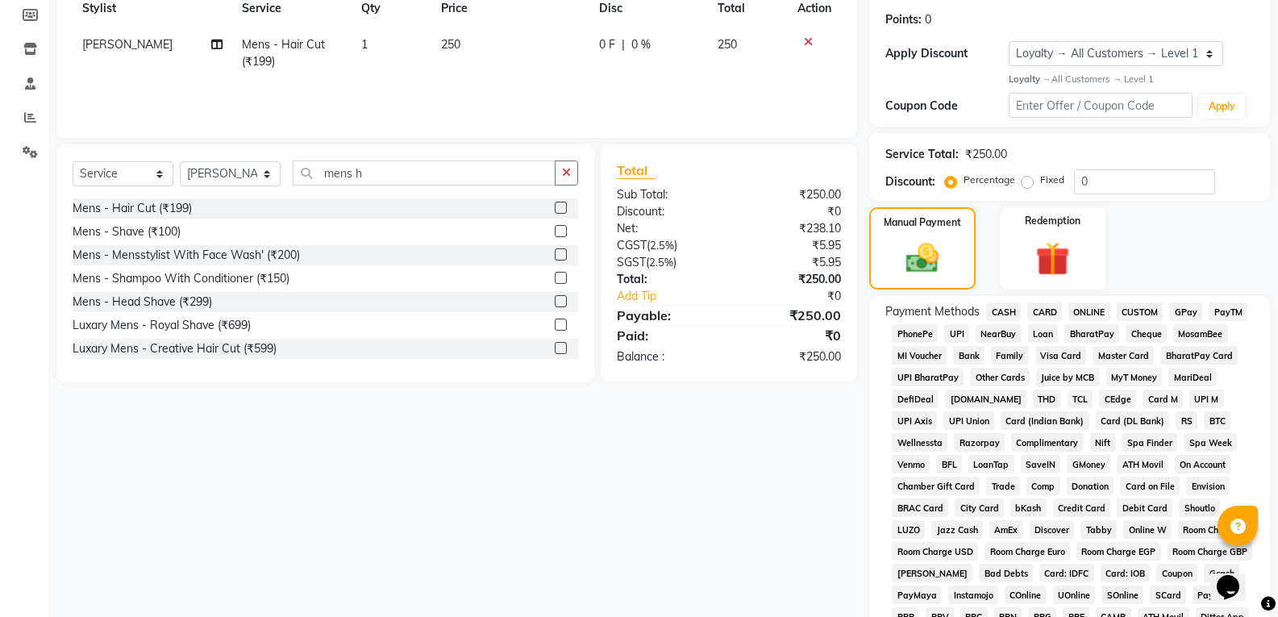
scroll to position [242, 0]
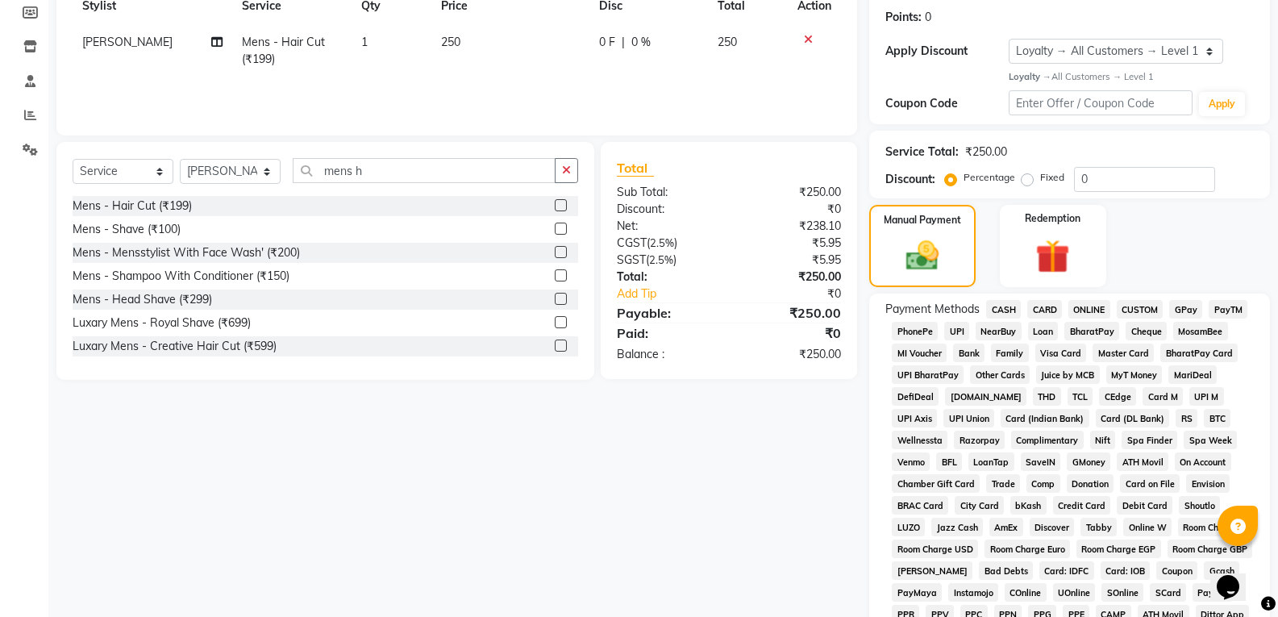
click at [1000, 306] on span "CASH" at bounding box center [1003, 309] width 35 height 19
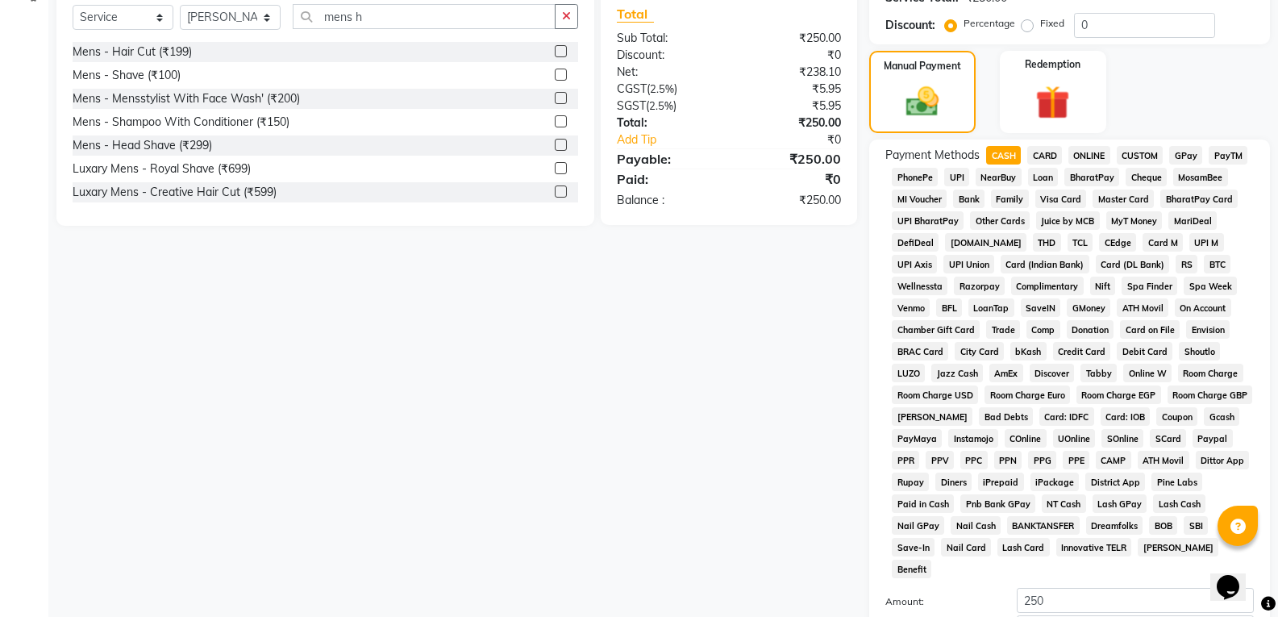
scroll to position [549, 0]
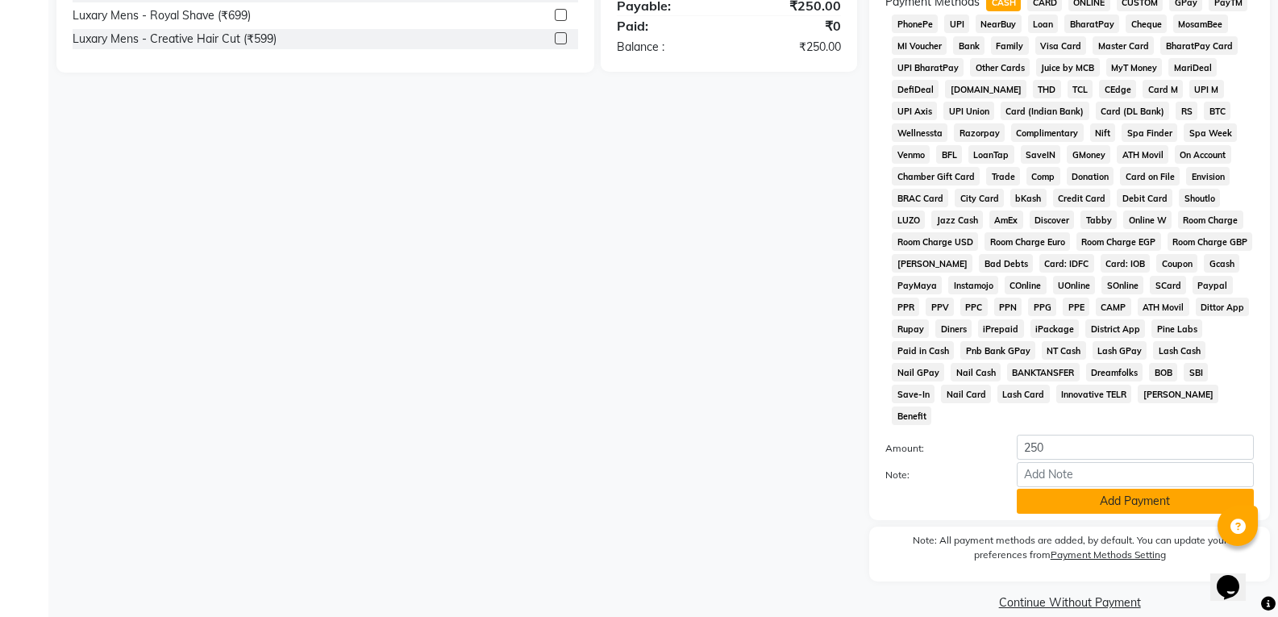
click at [1123, 489] on button "Add Payment" at bounding box center [1135, 501] width 237 height 25
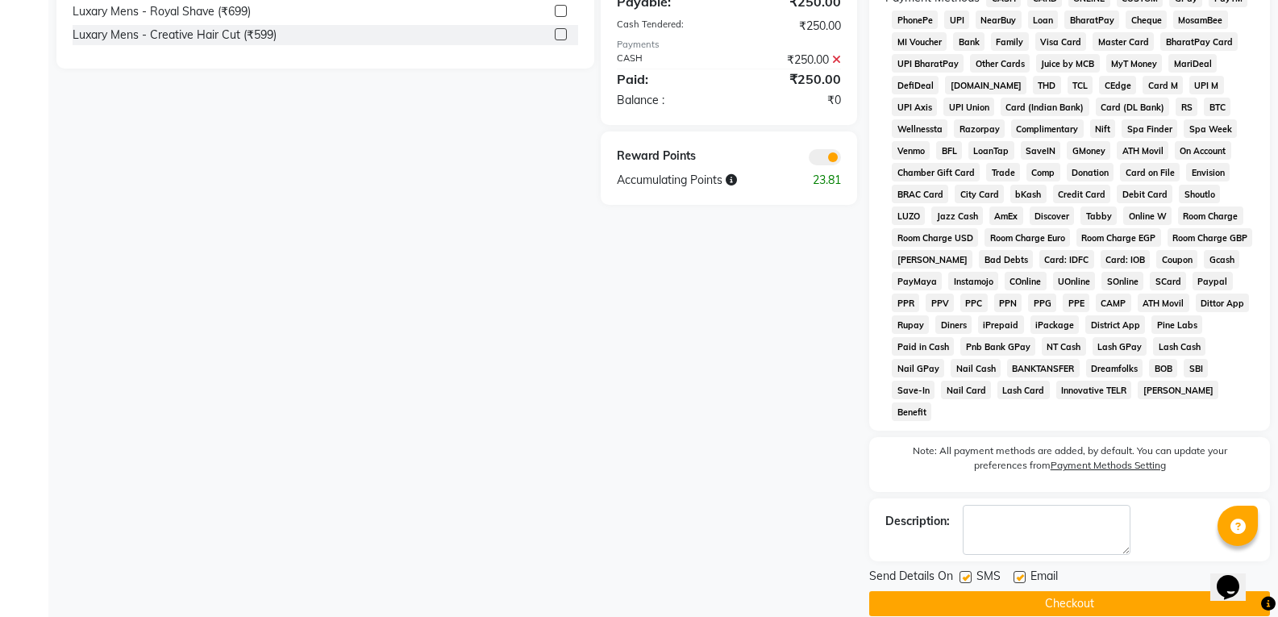
scroll to position [555, 0]
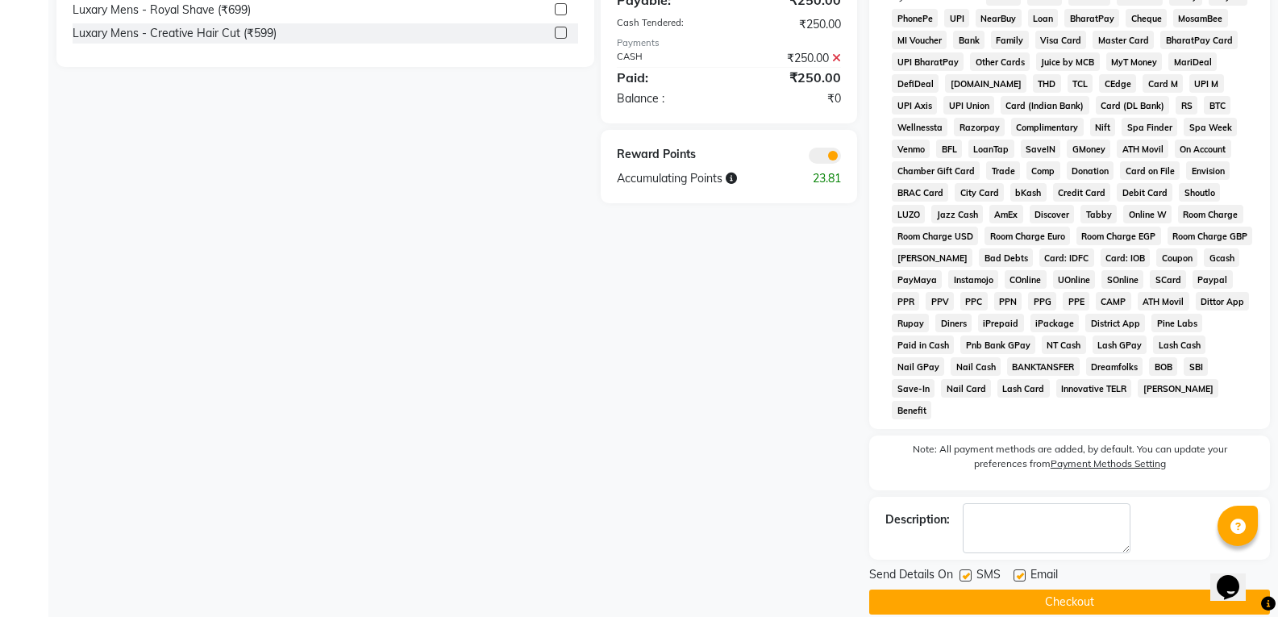
click at [1109, 589] on button "Checkout" at bounding box center [1069, 601] width 401 height 25
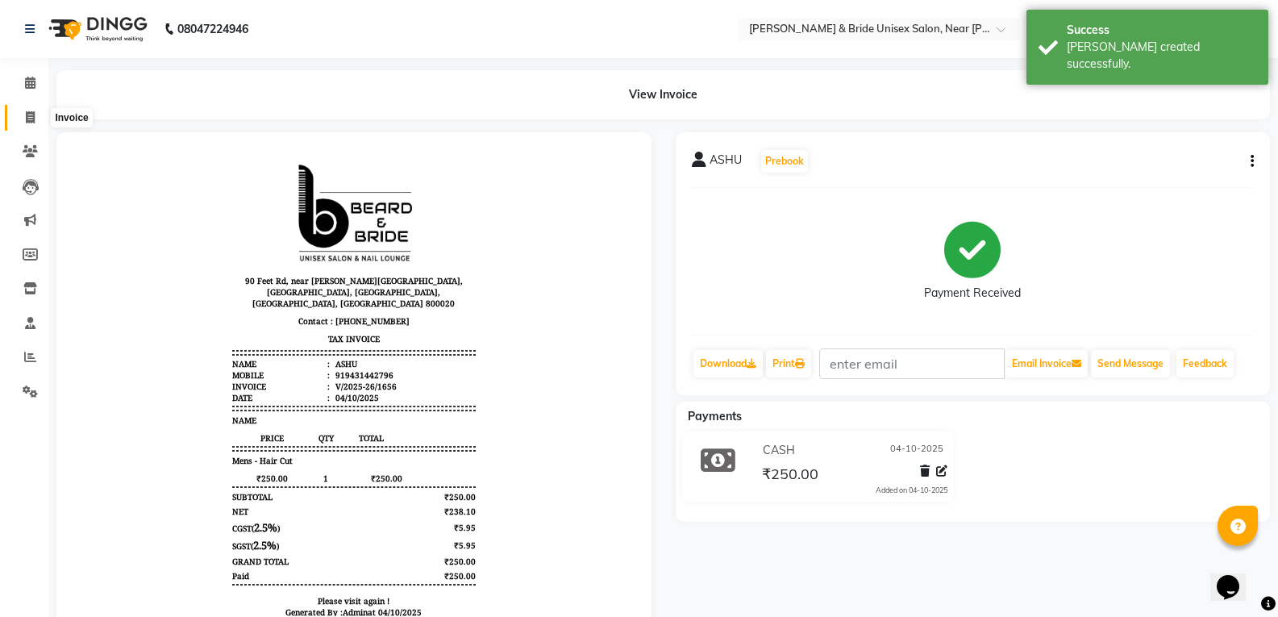
click at [26, 122] on icon at bounding box center [30, 117] width 9 height 12
select select "service"
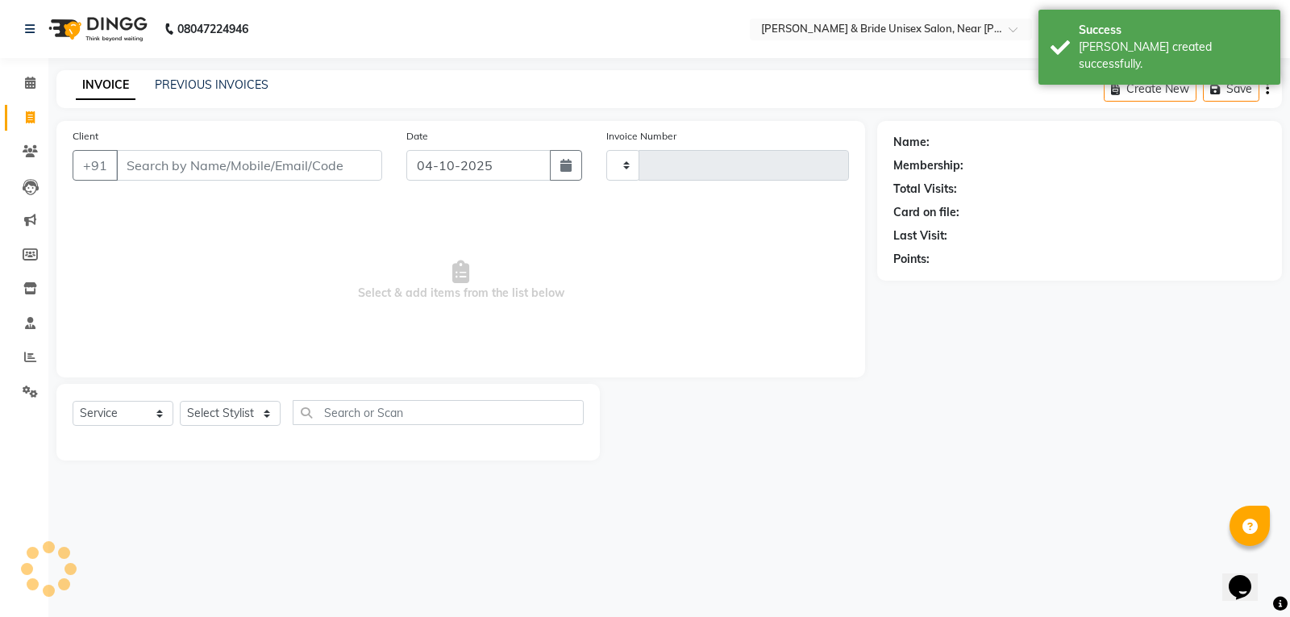
type input "1657"
select select "4118"
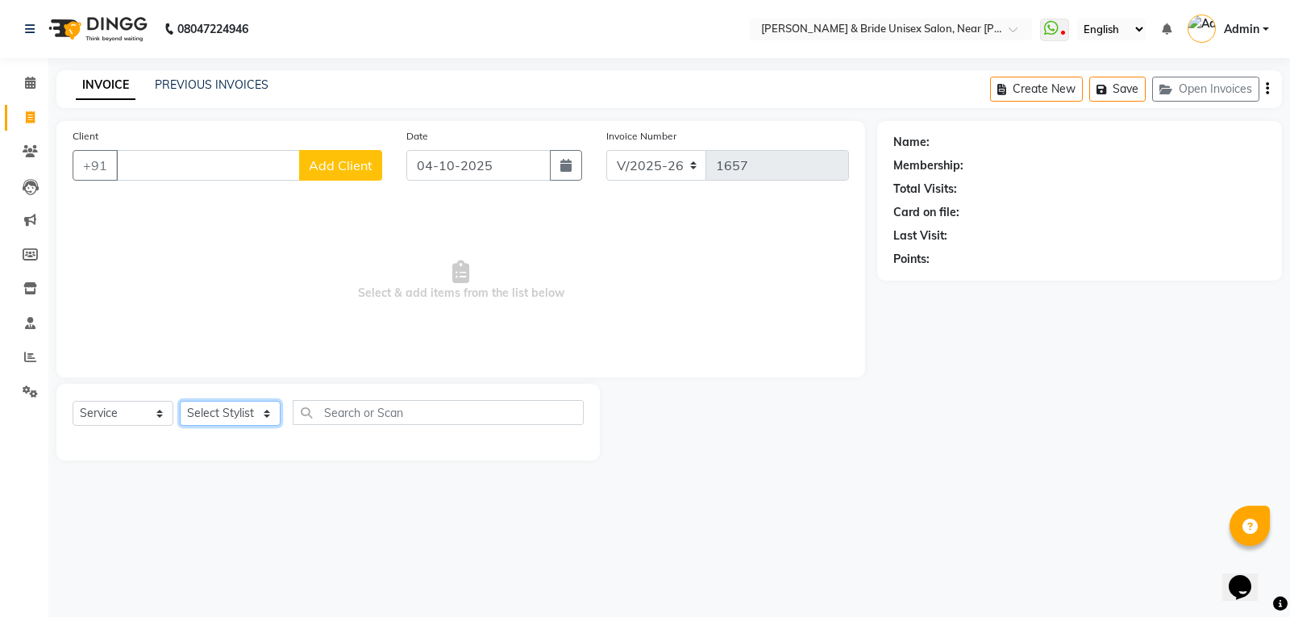
click at [241, 405] on select "Select Stylist chiku Front Desk guriya [PERSON_NAME][DATE] sunny [PERSON_NAME]" at bounding box center [230, 413] width 101 height 25
select select "85469"
click at [180, 401] on select "Select Stylist chiku Front Desk guriya [PERSON_NAME][DATE] sunny [PERSON_NAME]" at bounding box center [230, 413] width 101 height 25
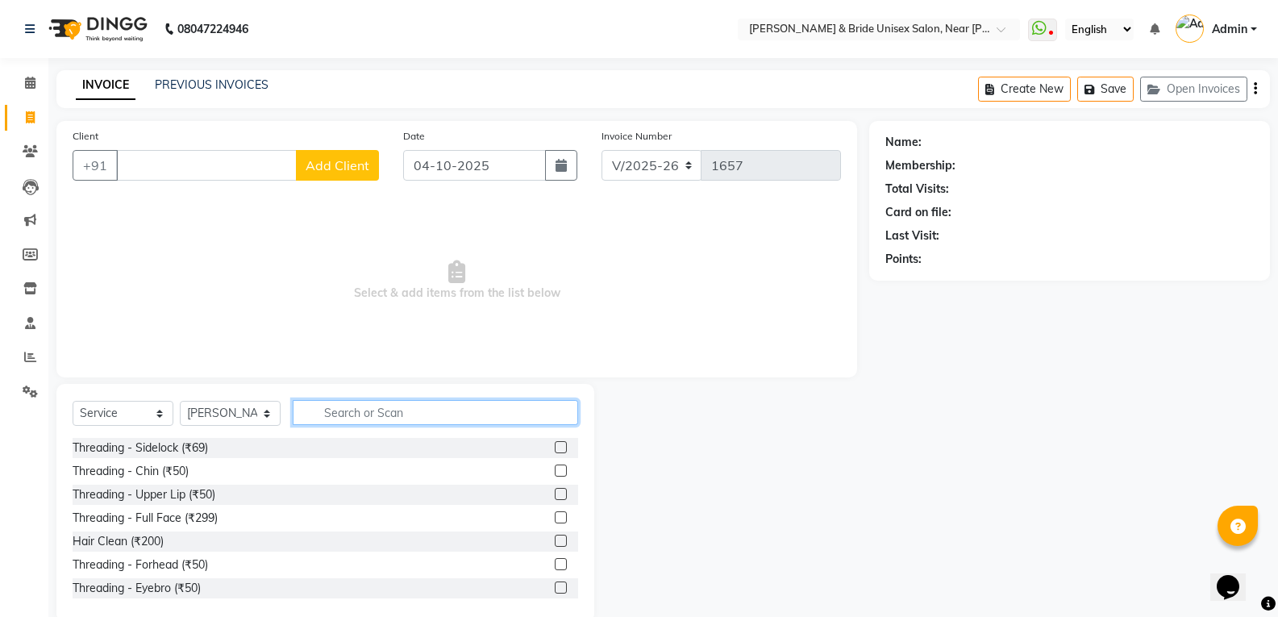
click at [394, 410] on input "text" at bounding box center [435, 412] width 285 height 25
click at [261, 173] on input "Client" at bounding box center [206, 165] width 181 height 31
click at [394, 416] on input "text" at bounding box center [435, 412] width 285 height 25
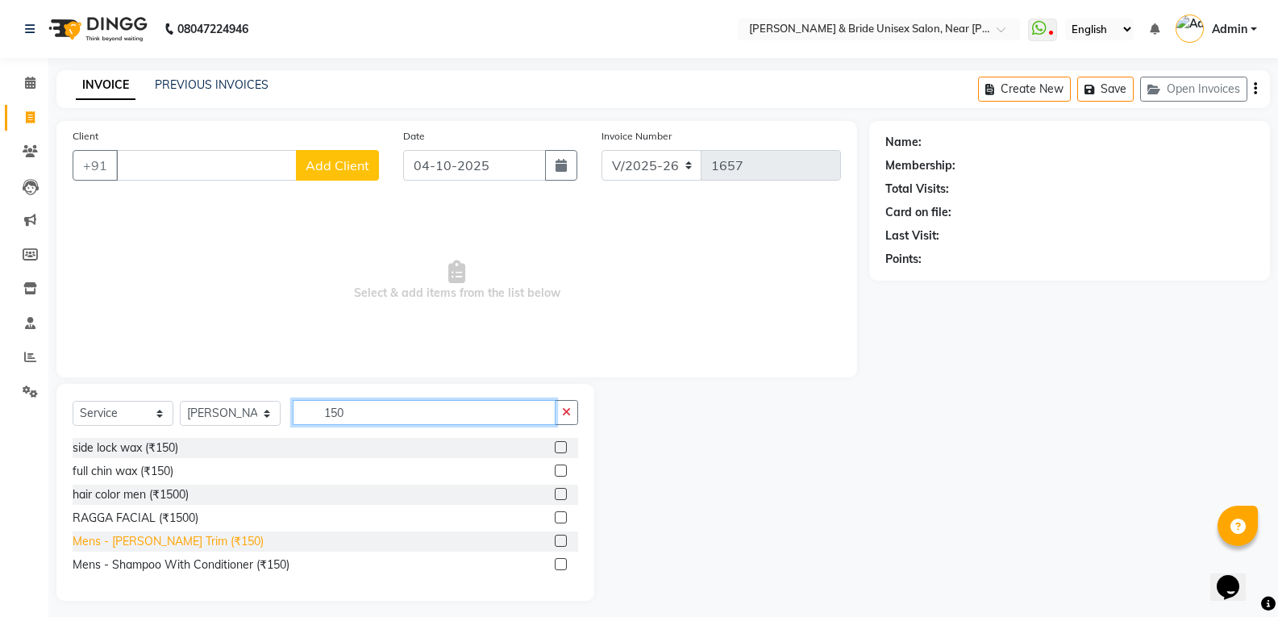
type input "150"
click at [172, 538] on div "Mens - [PERSON_NAME] Trim (₹150)" at bounding box center [168, 541] width 191 height 17
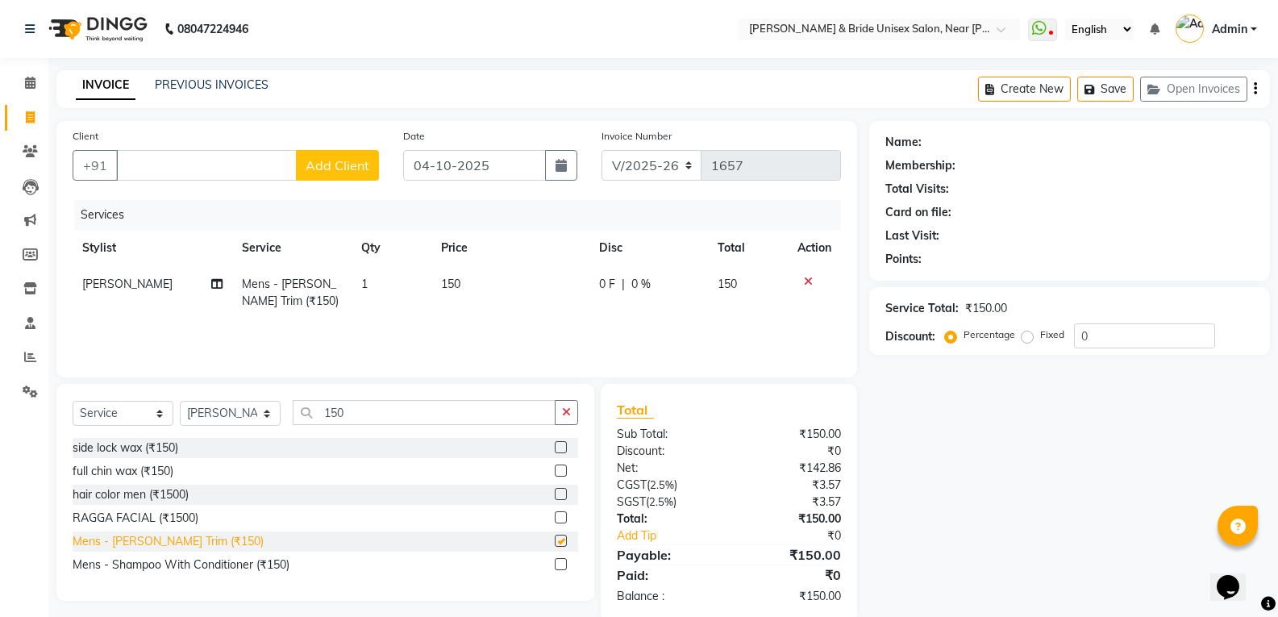
checkbox input "false"
click at [205, 168] on input "Client" at bounding box center [206, 165] width 181 height 31
click at [246, 162] on input "Client" at bounding box center [206, 165] width 181 height 31
click at [266, 161] on input "Client" at bounding box center [206, 165] width 181 height 31
click at [507, 286] on td "150" at bounding box center [510, 292] width 158 height 53
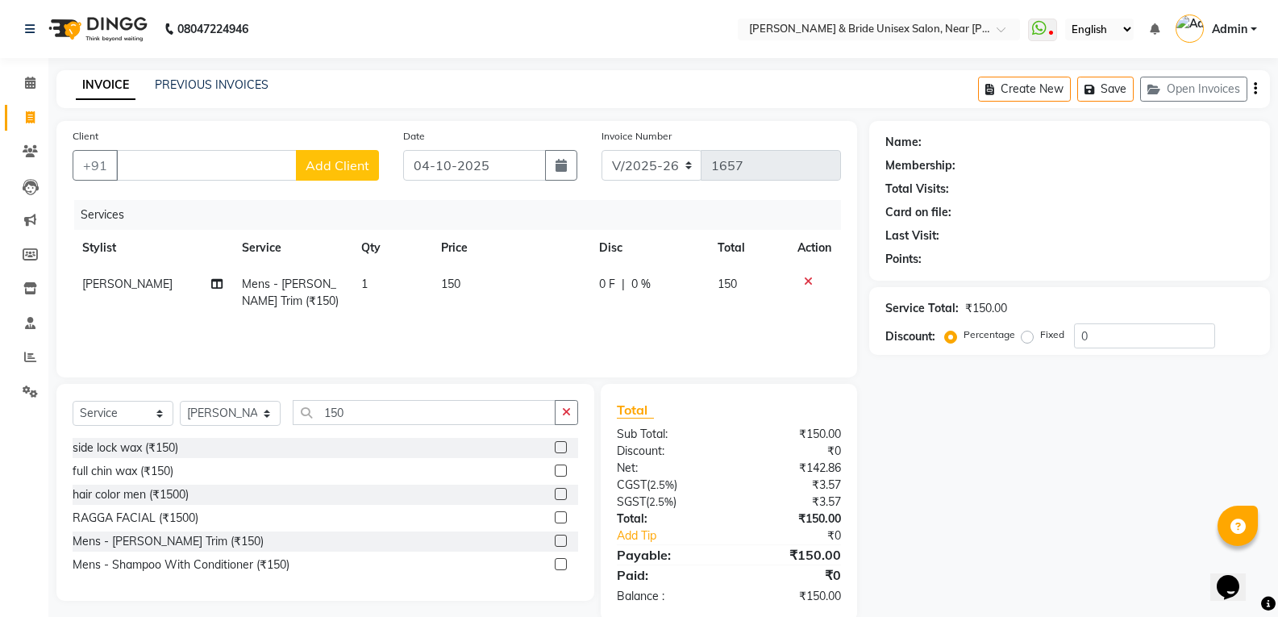
select select "85469"
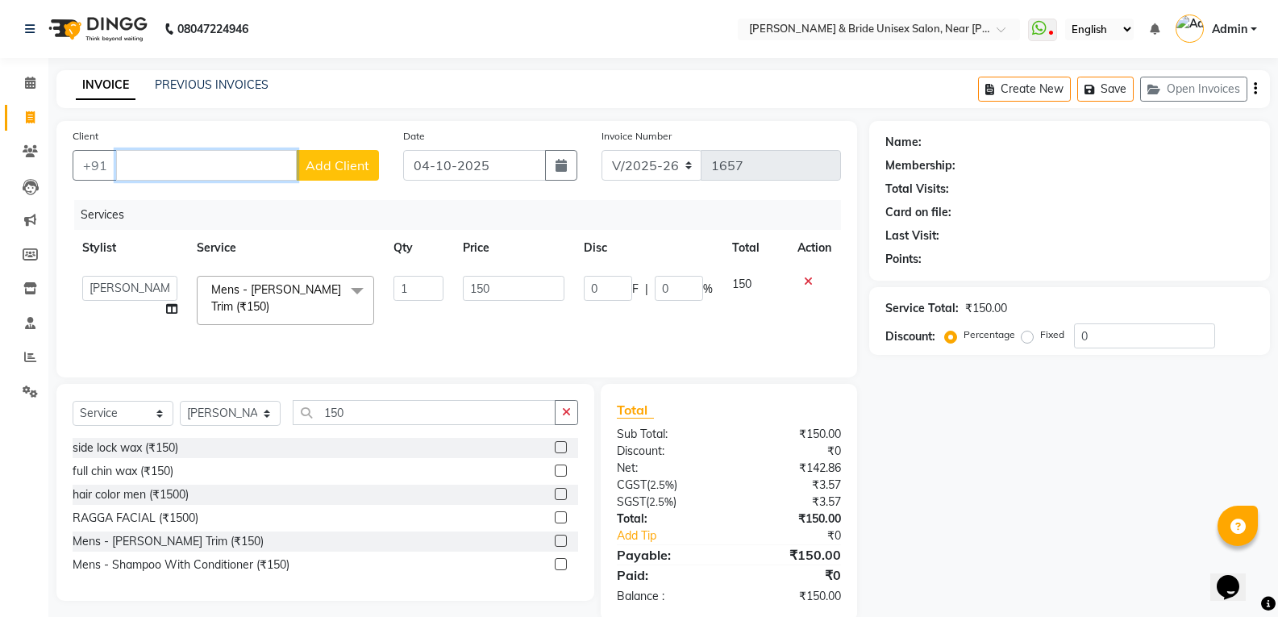
click at [195, 170] on input "Client" at bounding box center [206, 165] width 181 height 31
click at [228, 164] on input "Client" at bounding box center [206, 165] width 181 height 31
click at [175, 164] on input "Client" at bounding box center [206, 165] width 181 height 31
click at [238, 163] on input "Client" at bounding box center [206, 165] width 181 height 31
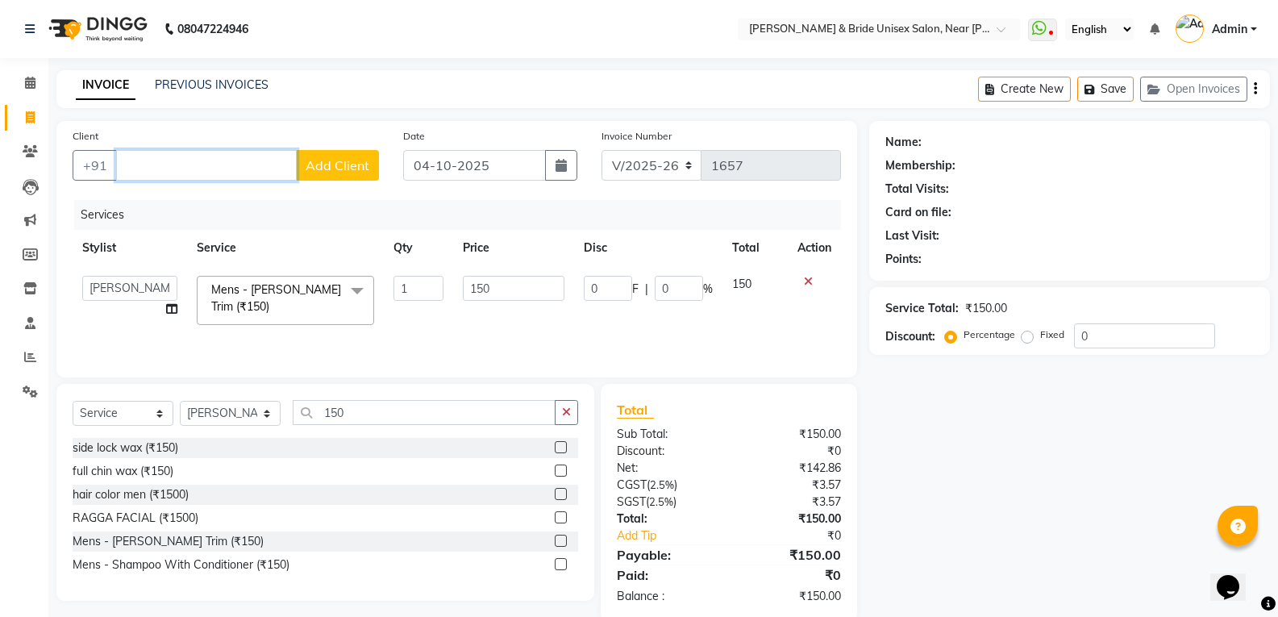
click at [238, 163] on input "Client" at bounding box center [206, 165] width 181 height 31
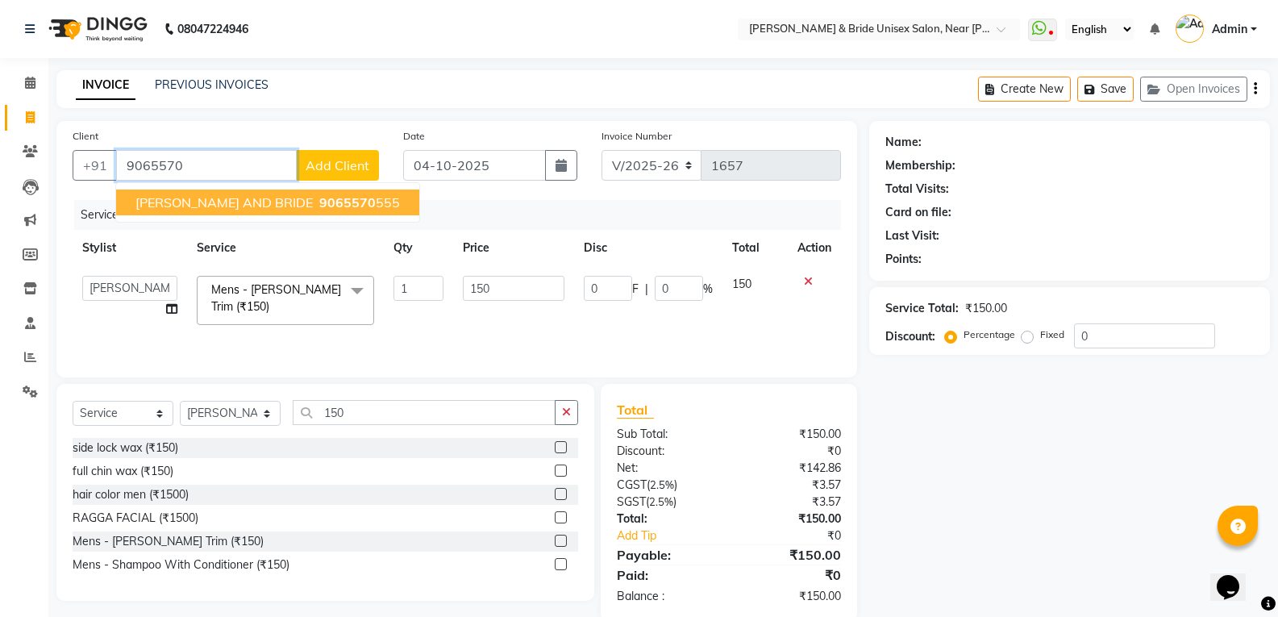
click at [241, 198] on span "[PERSON_NAME] AND BRIDE" at bounding box center [223, 202] width 177 height 16
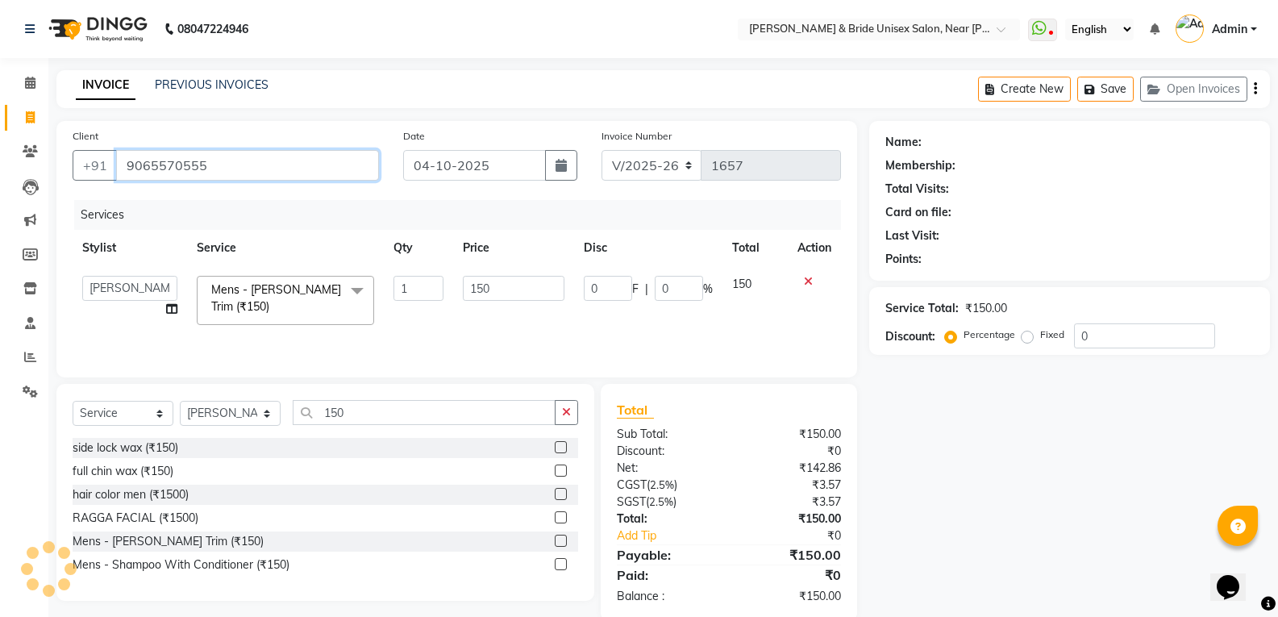
type input "9065570555"
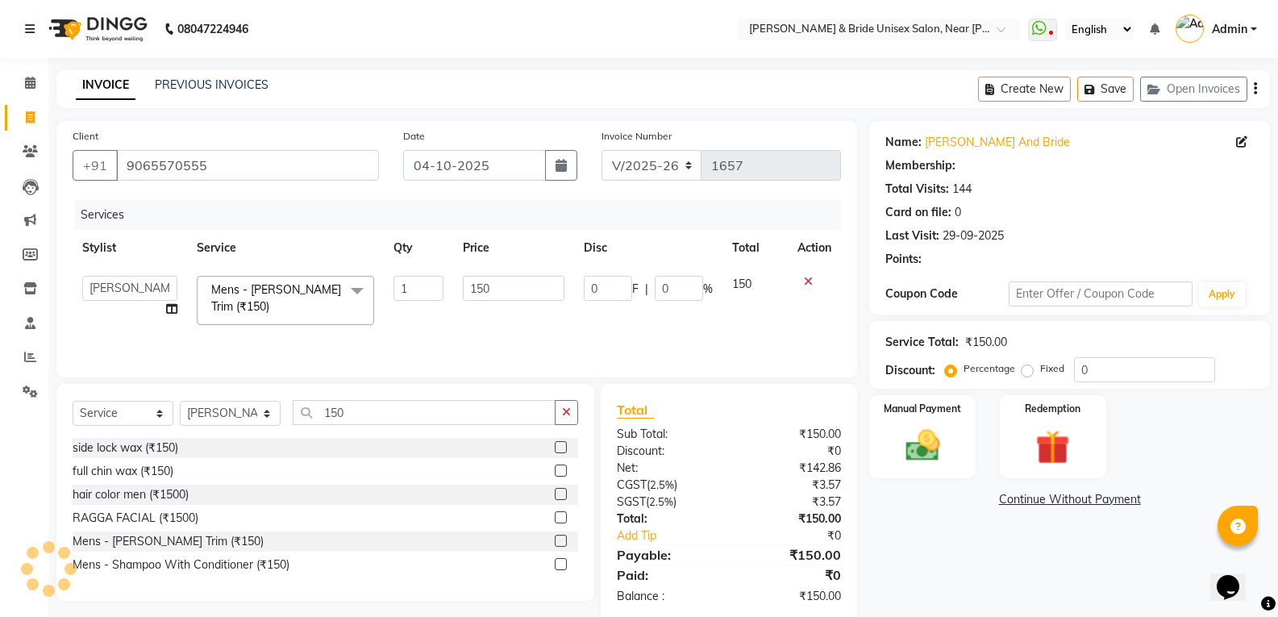
select select "1: Object"
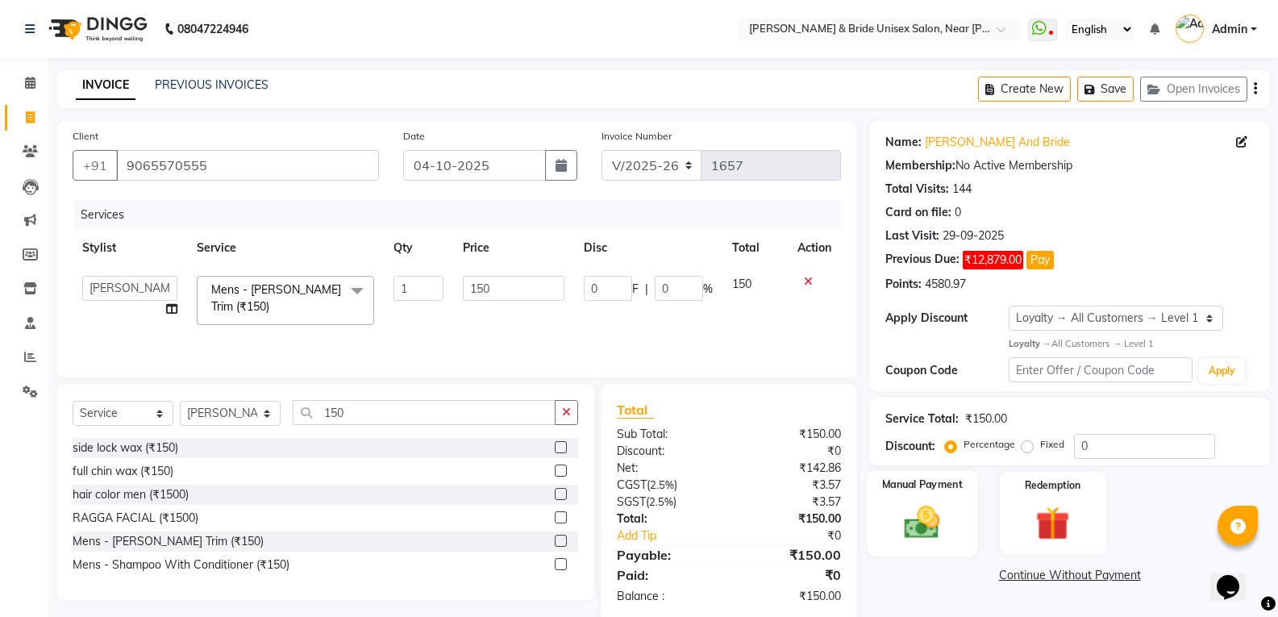
click at [911, 526] on img at bounding box center [921, 521] width 57 height 41
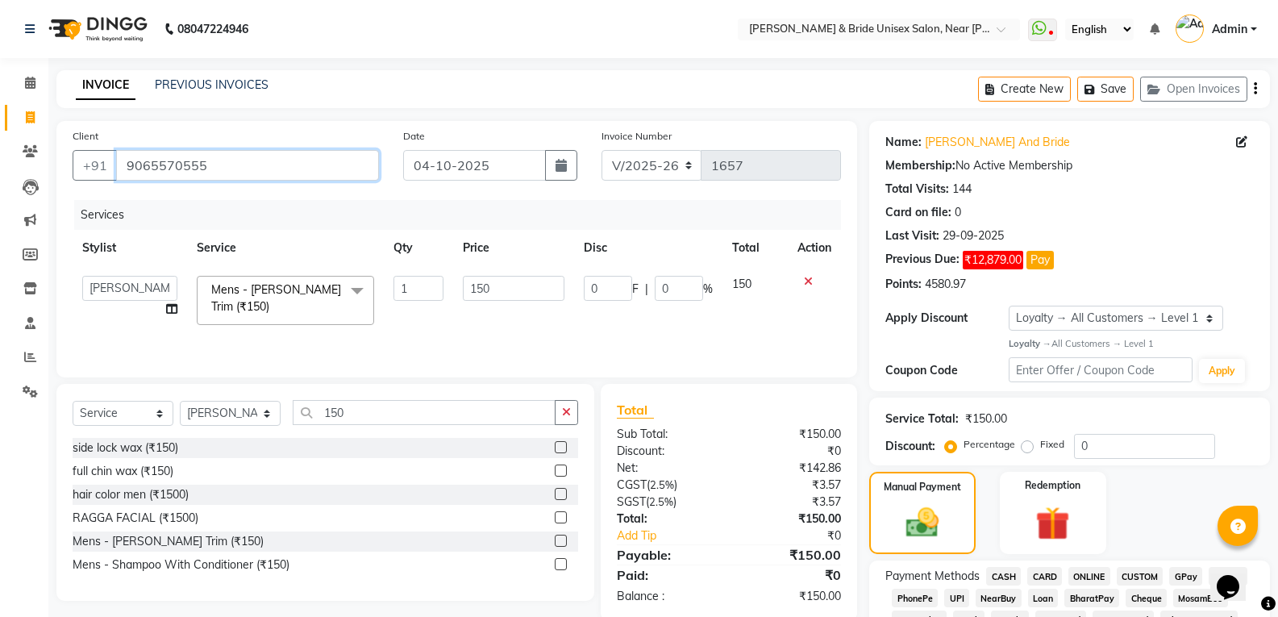
click at [318, 163] on input "9065570555" at bounding box center [247, 165] width 263 height 31
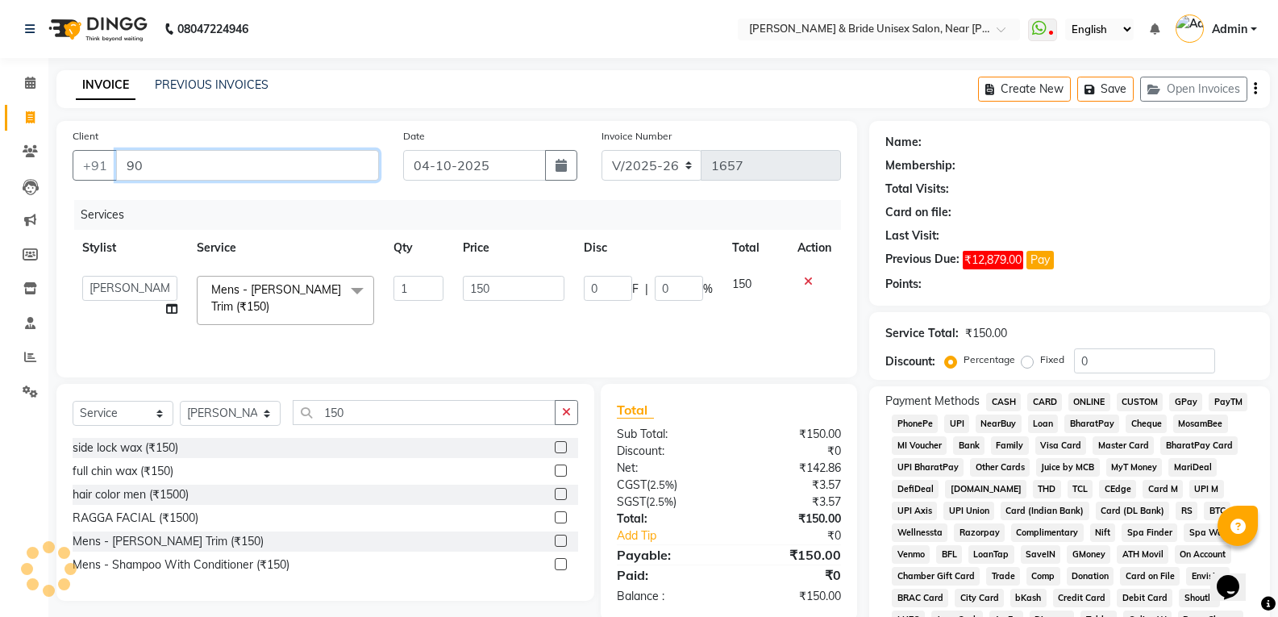
type input "9"
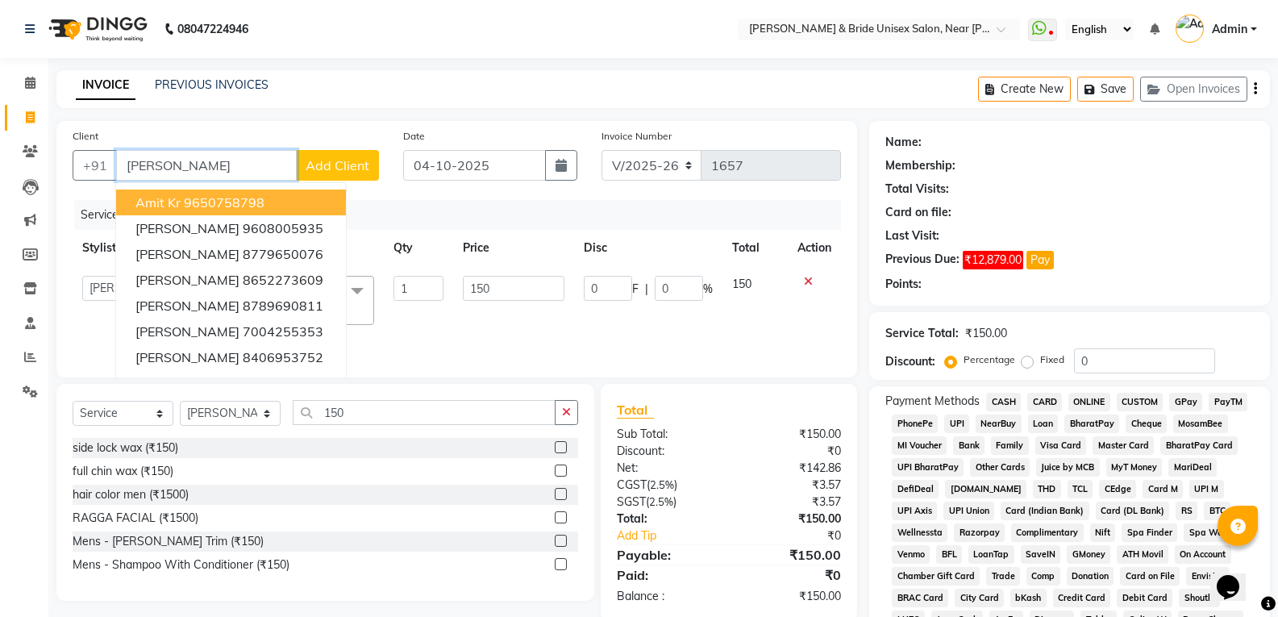
click at [187, 171] on input "[PERSON_NAME]" at bounding box center [206, 165] width 181 height 31
type input "a"
click at [272, 166] on input "gautam" at bounding box center [206, 165] width 181 height 31
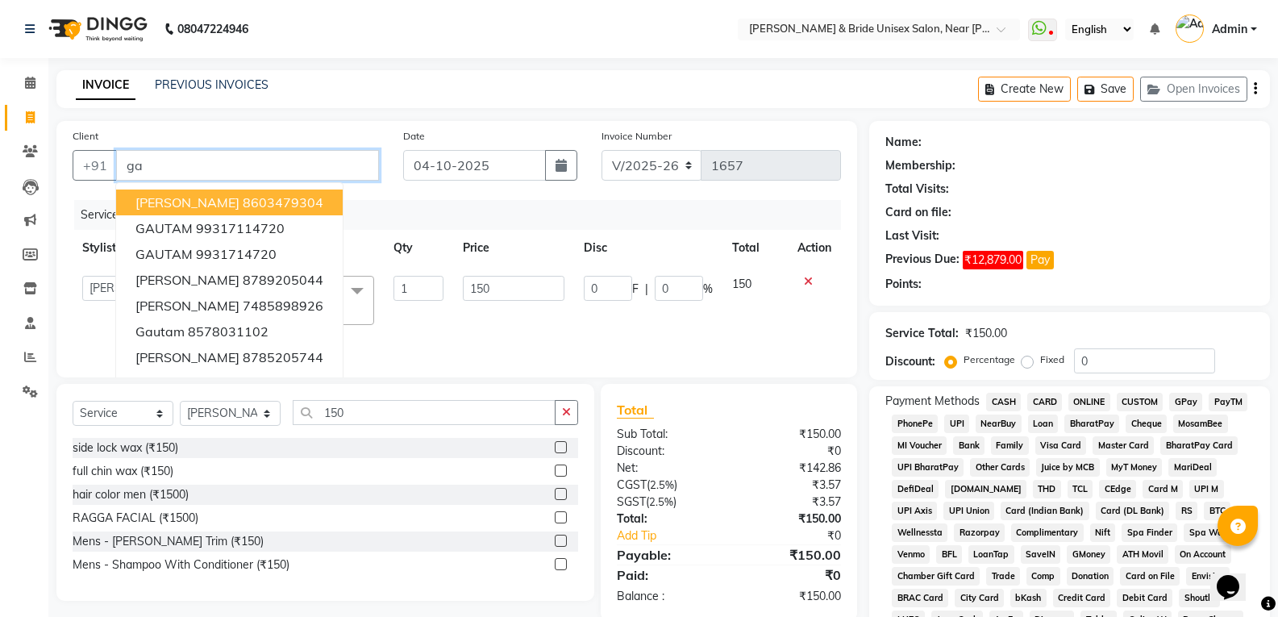
type input "g"
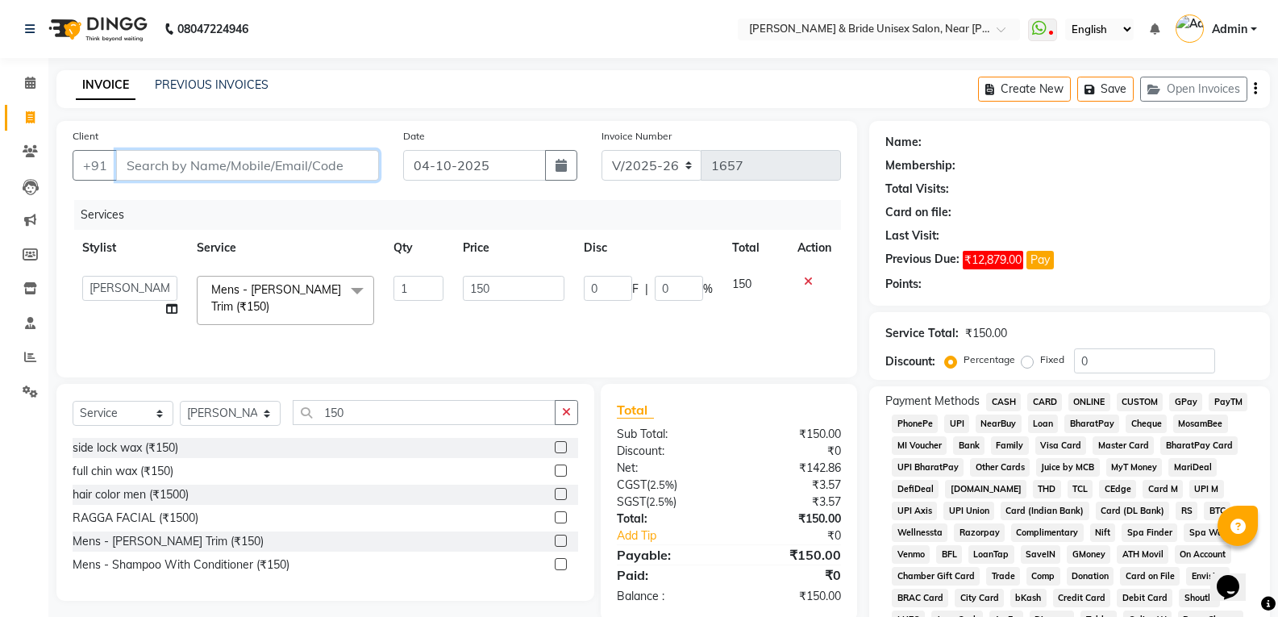
click at [247, 162] on input "Client" at bounding box center [247, 165] width 263 height 31
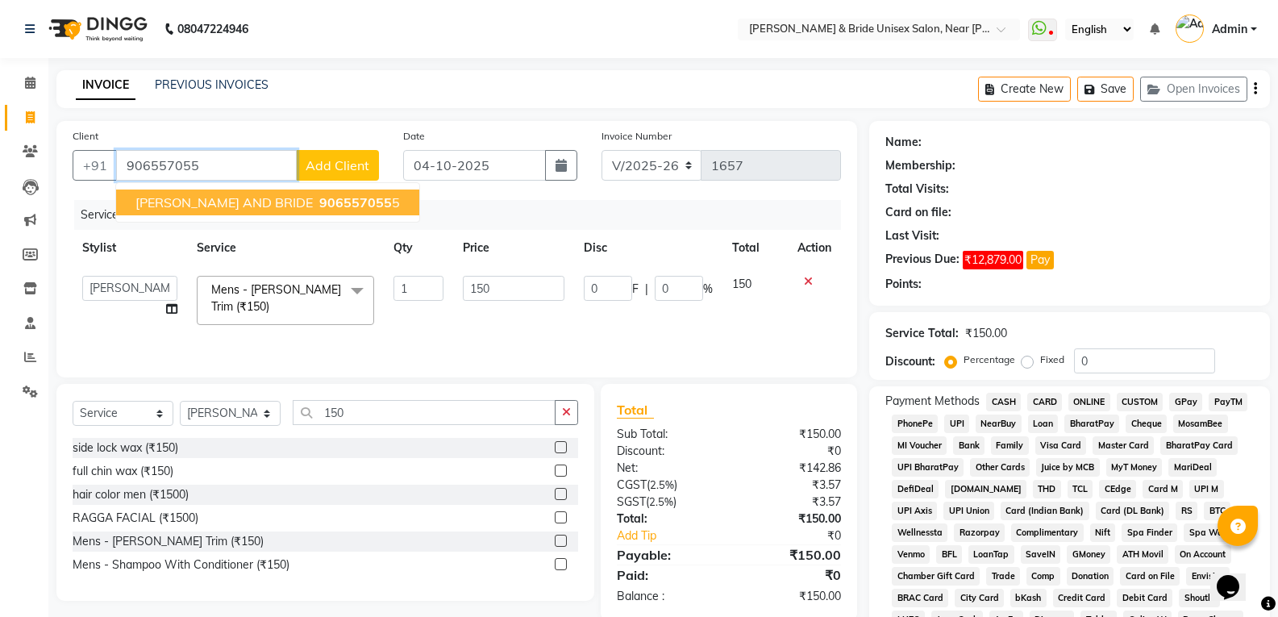
click at [235, 202] on span "[PERSON_NAME] AND BRIDE" at bounding box center [223, 202] width 177 height 16
type input "9065570555"
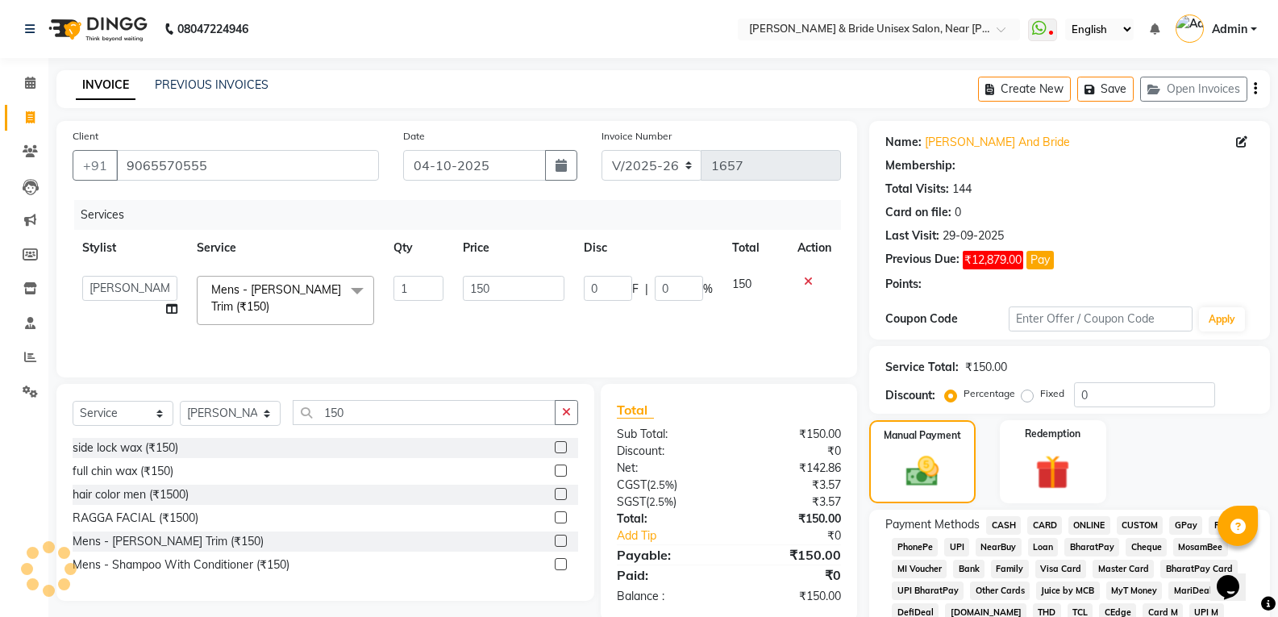
select select "1: Object"
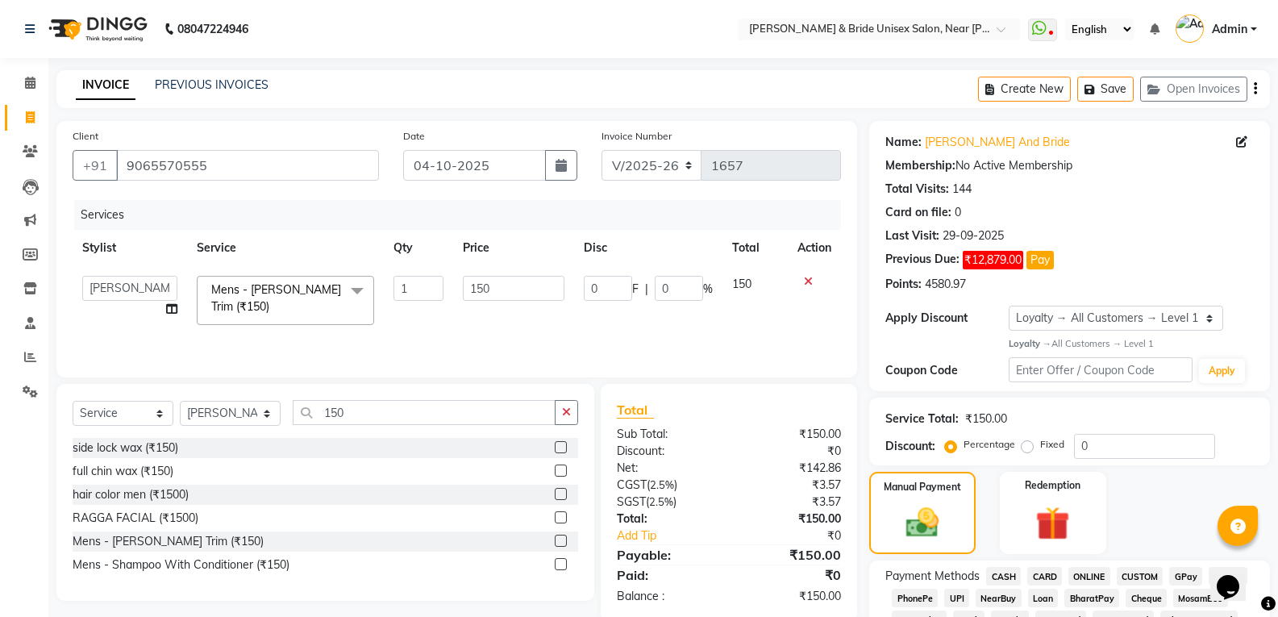
scroll to position [242, 0]
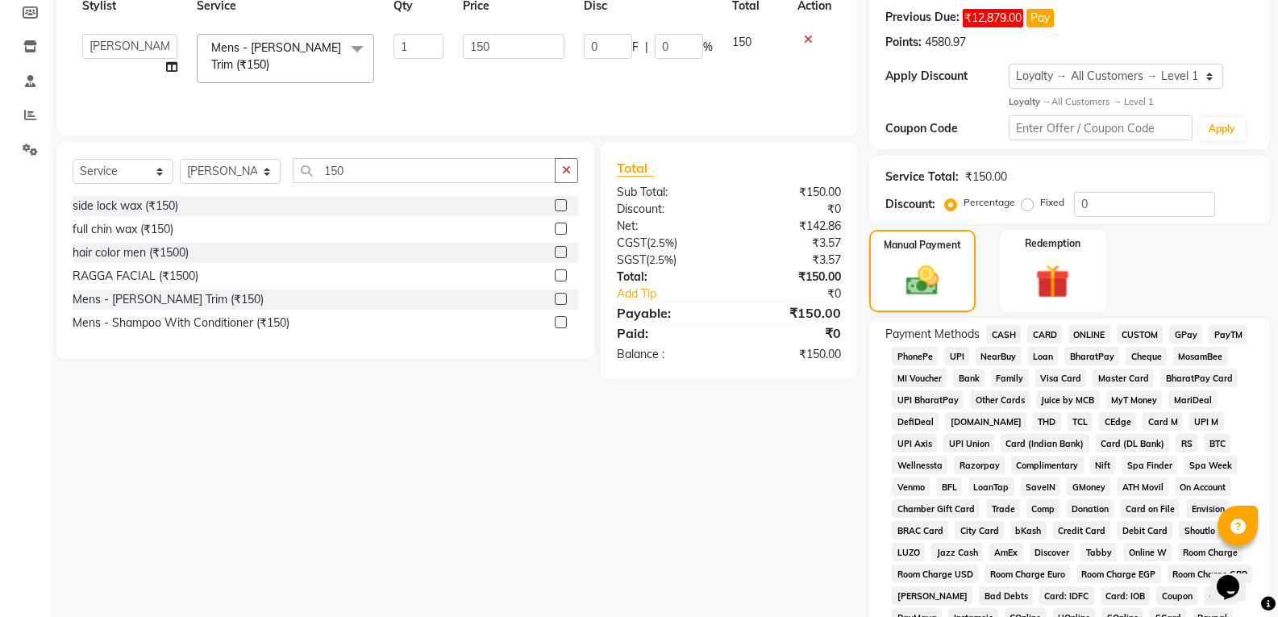
click at [1090, 331] on span "ONLINE" at bounding box center [1089, 334] width 42 height 19
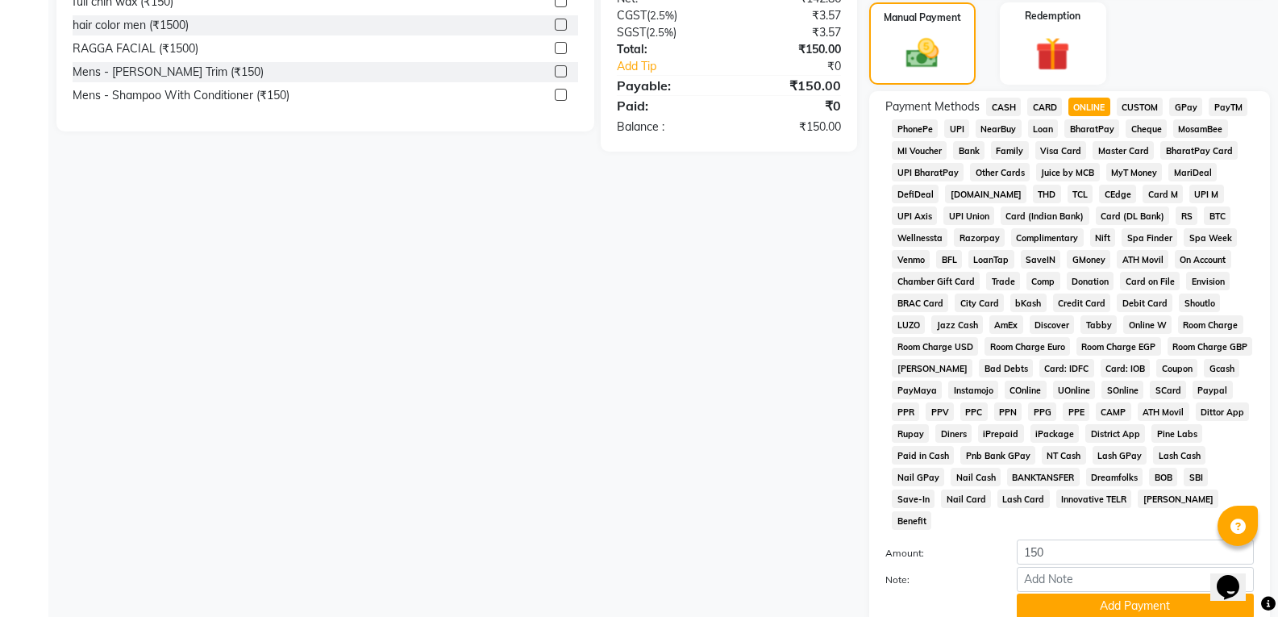
scroll to position [574, 0]
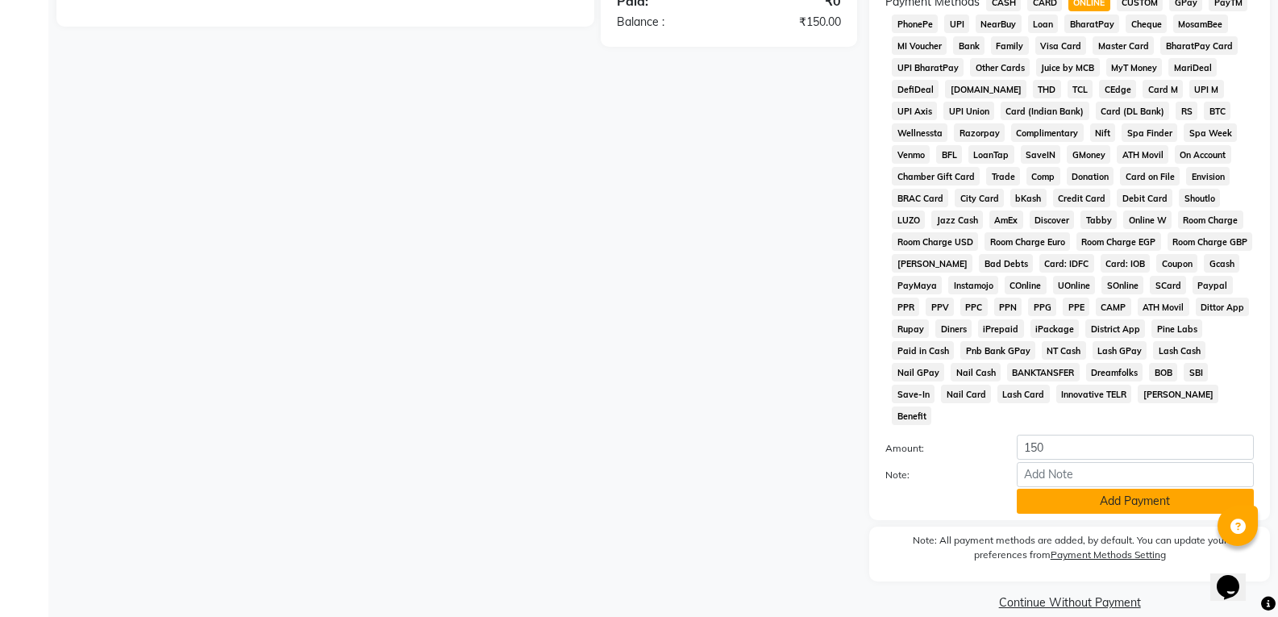
click at [1103, 489] on button "Add Payment" at bounding box center [1135, 501] width 237 height 25
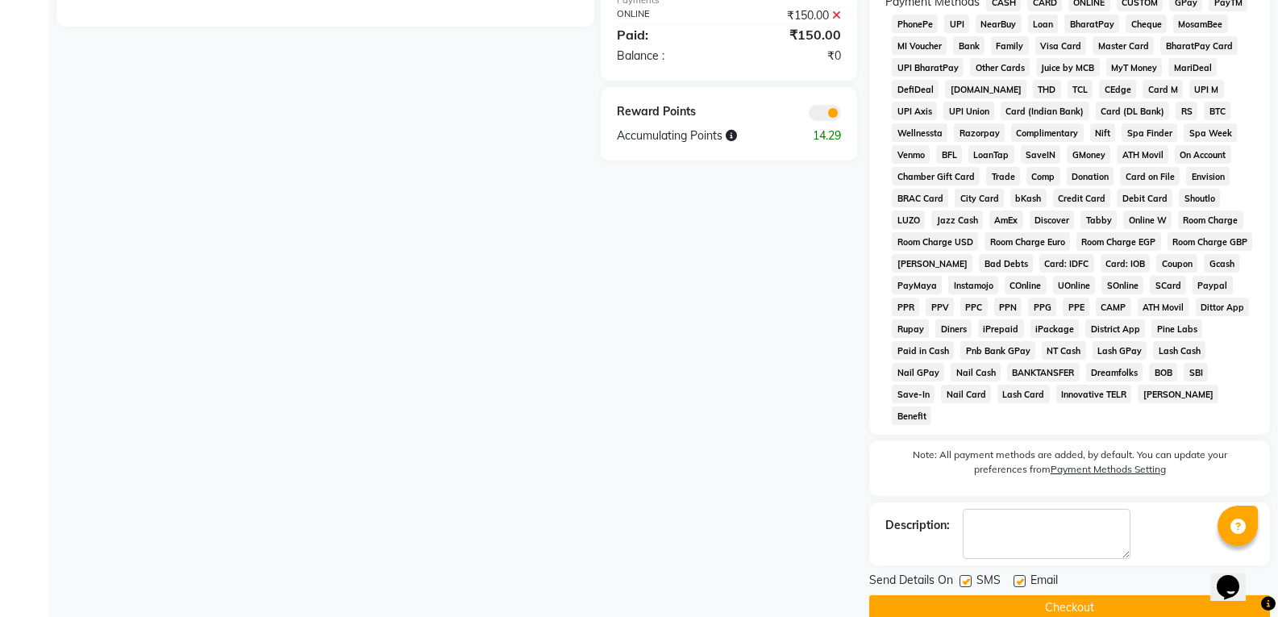
click at [1083, 595] on button "Checkout" at bounding box center [1069, 607] width 401 height 25
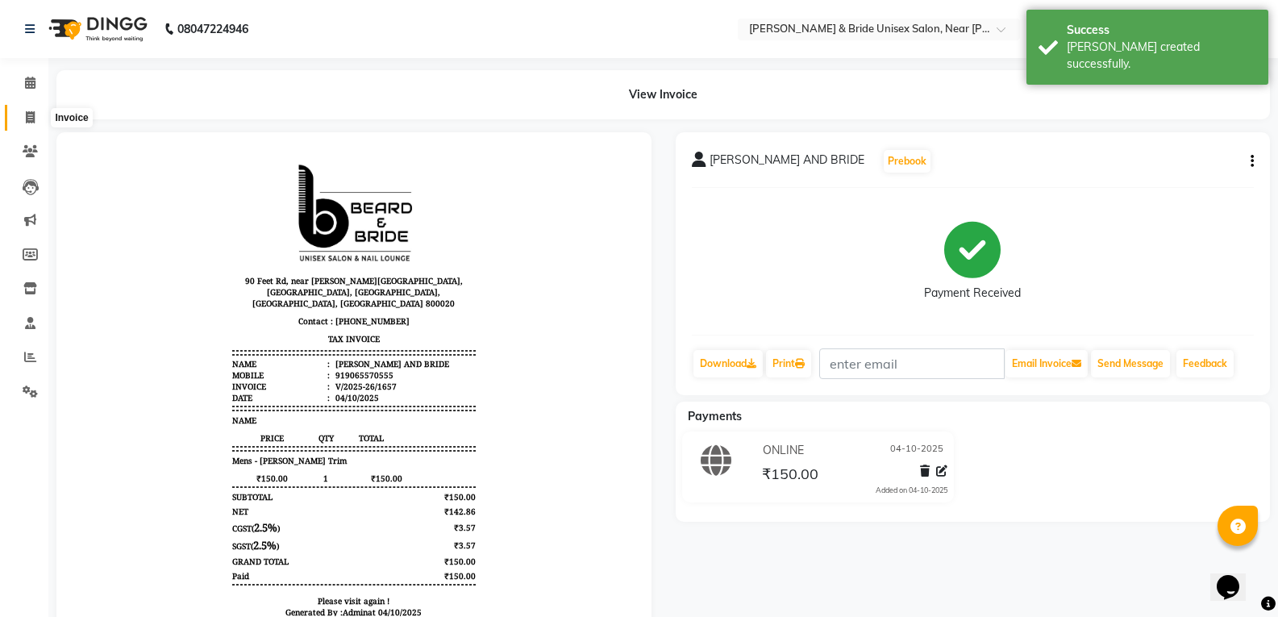
click at [28, 122] on icon at bounding box center [30, 117] width 9 height 12
select select "service"
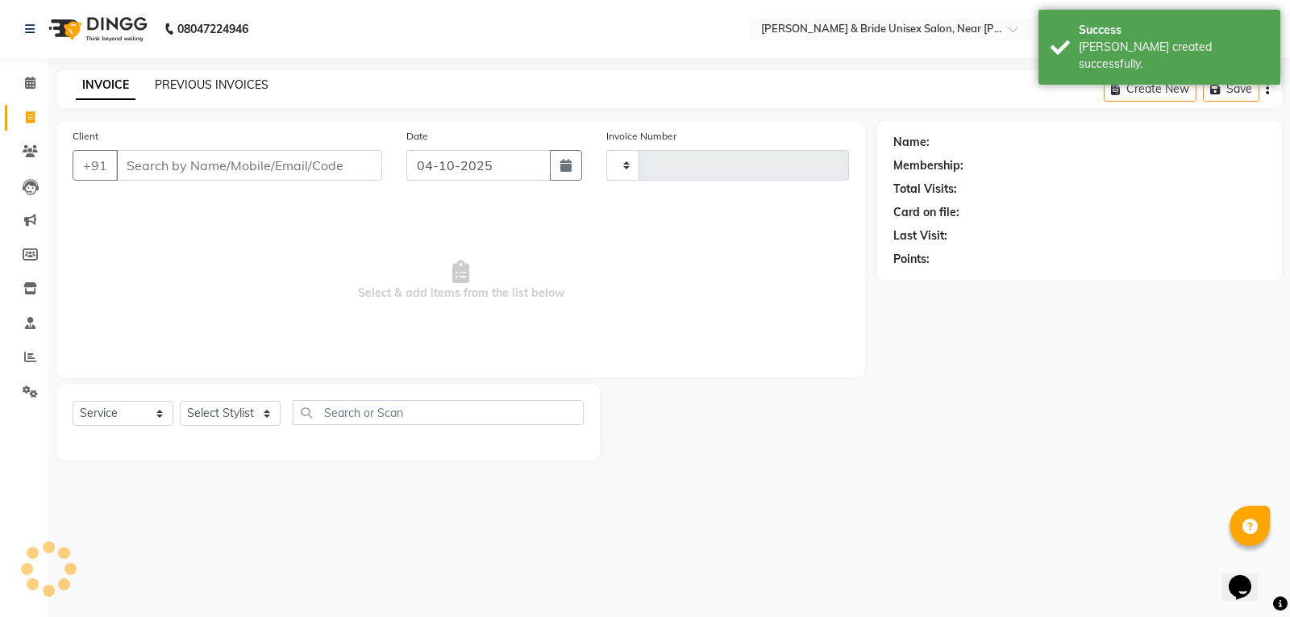
type input "1658"
select select "4118"
